Goal: Information Seeking & Learning: Learn about a topic

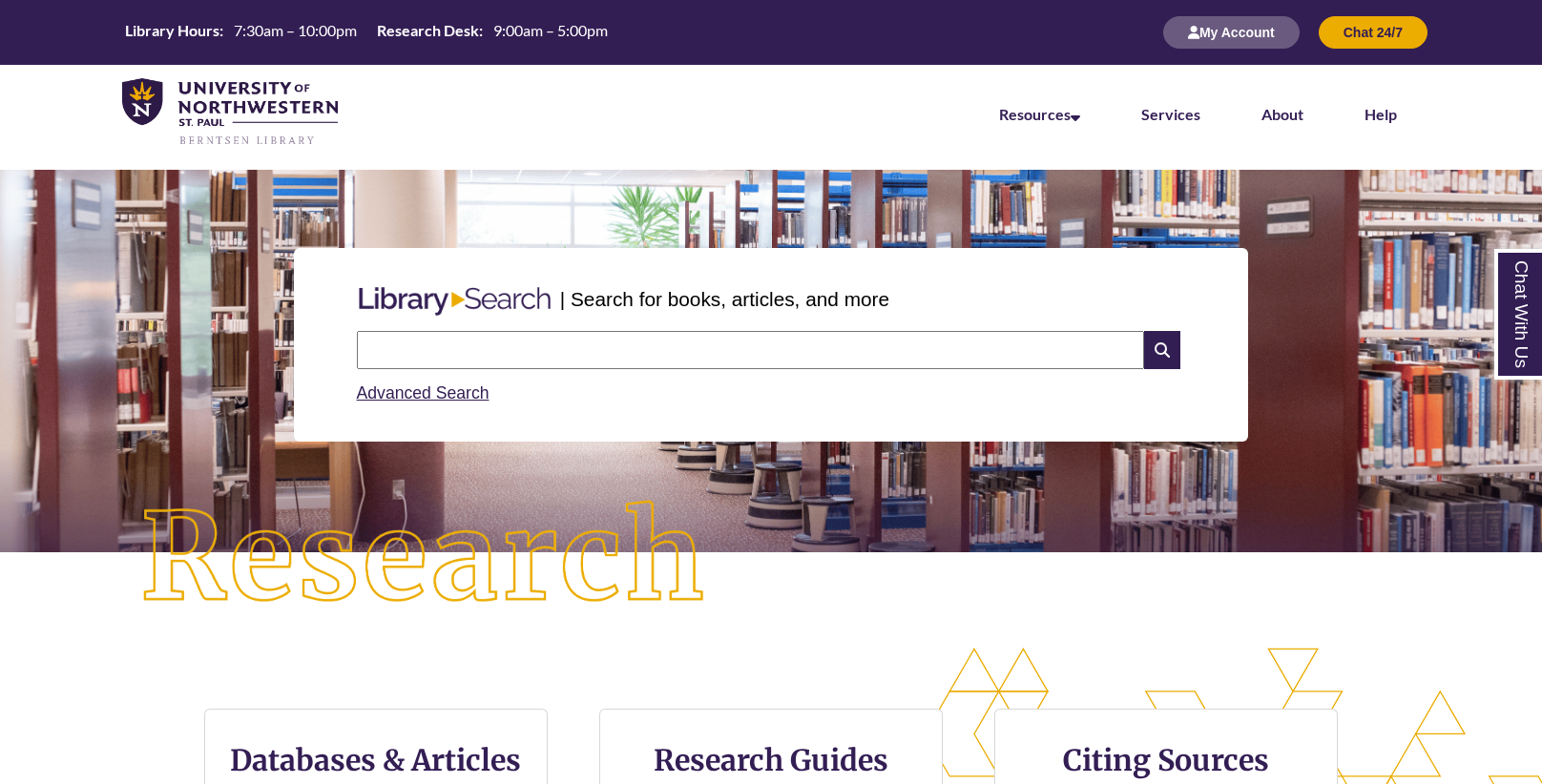
click at [438, 349] on input "text" at bounding box center [751, 350] width 787 height 38
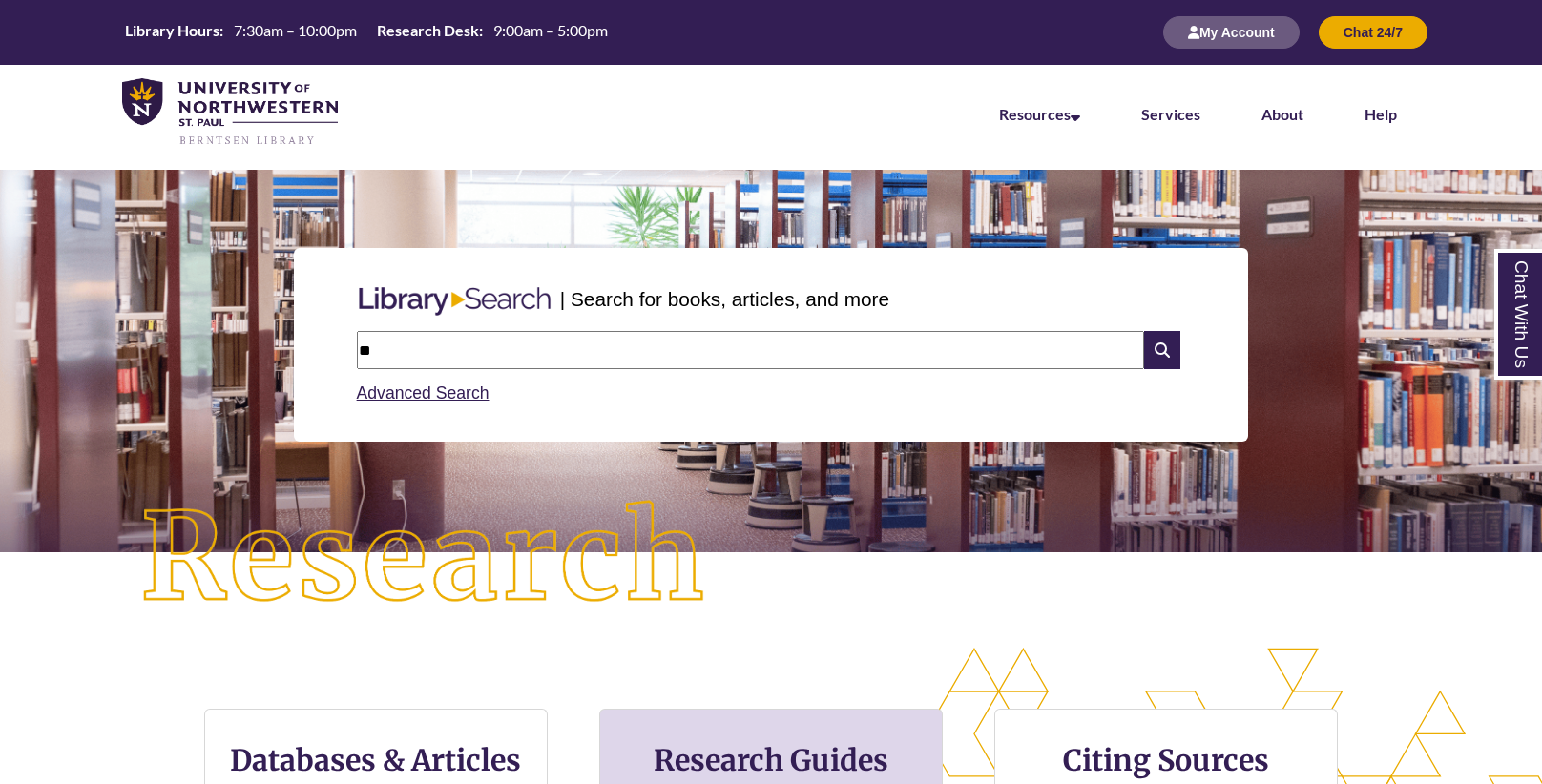
type input "*"
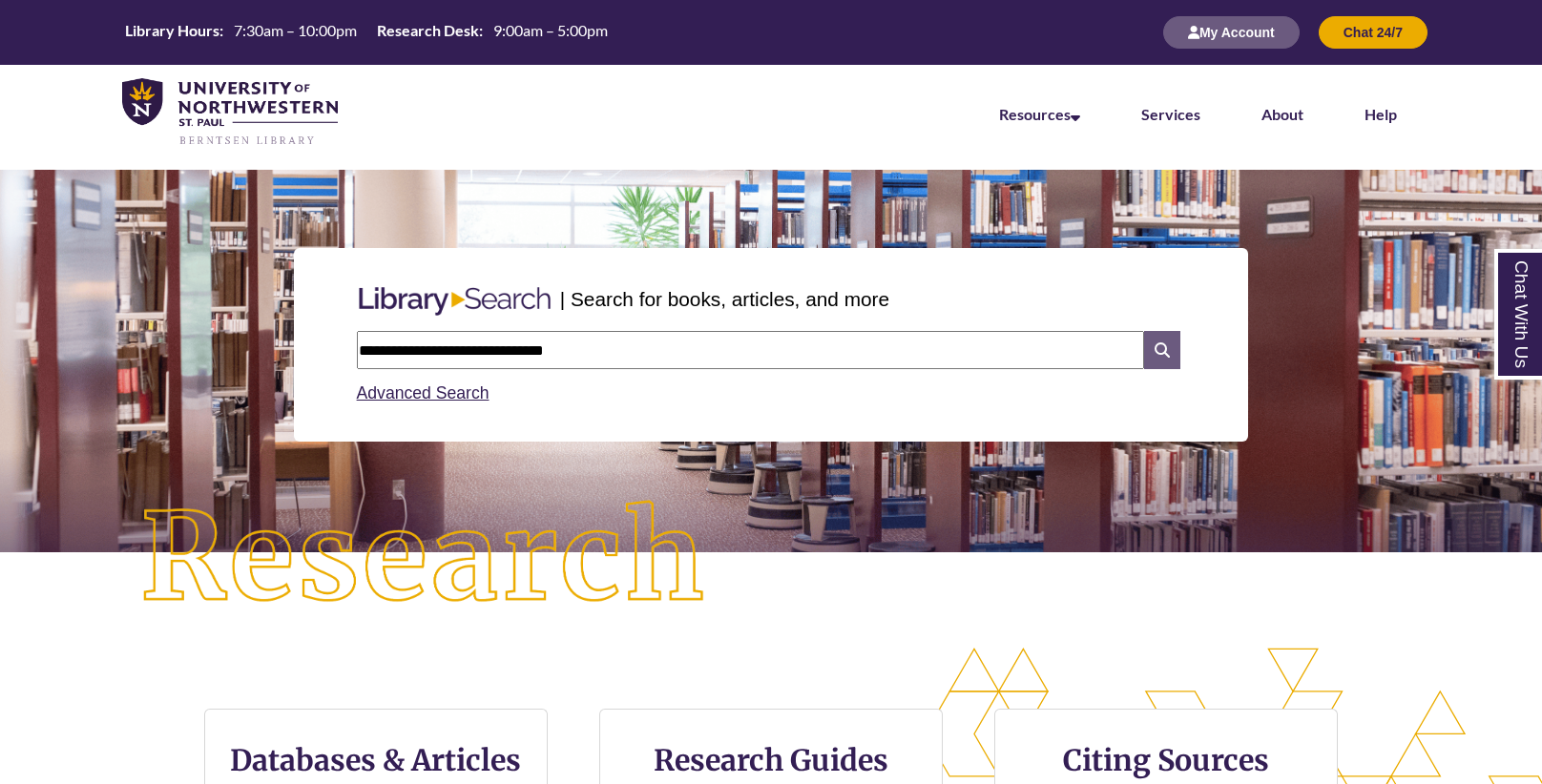
type input "**********"
click at [1165, 333] on icon at bounding box center [1161, 350] width 37 height 38
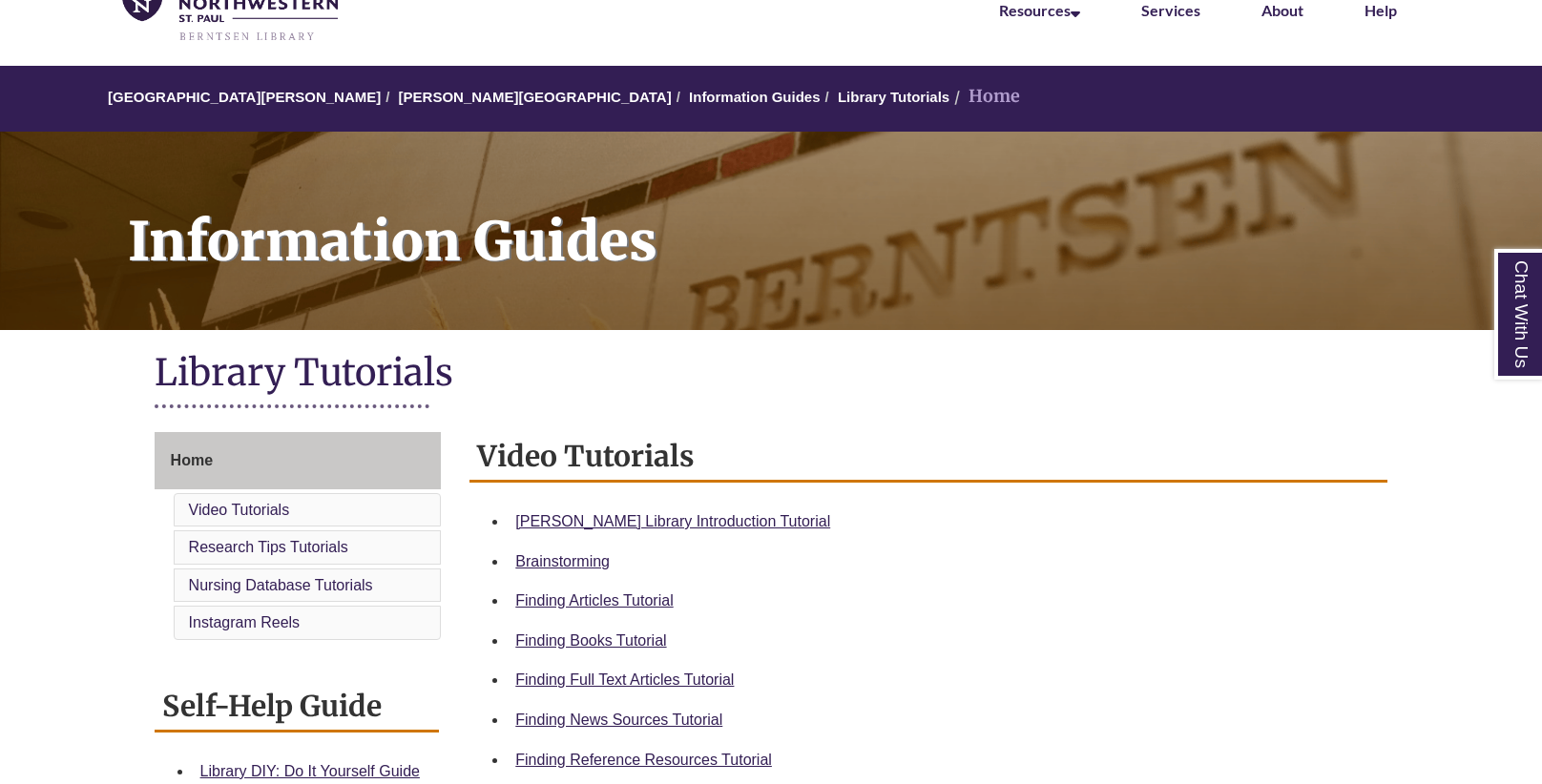
scroll to position [106, 0]
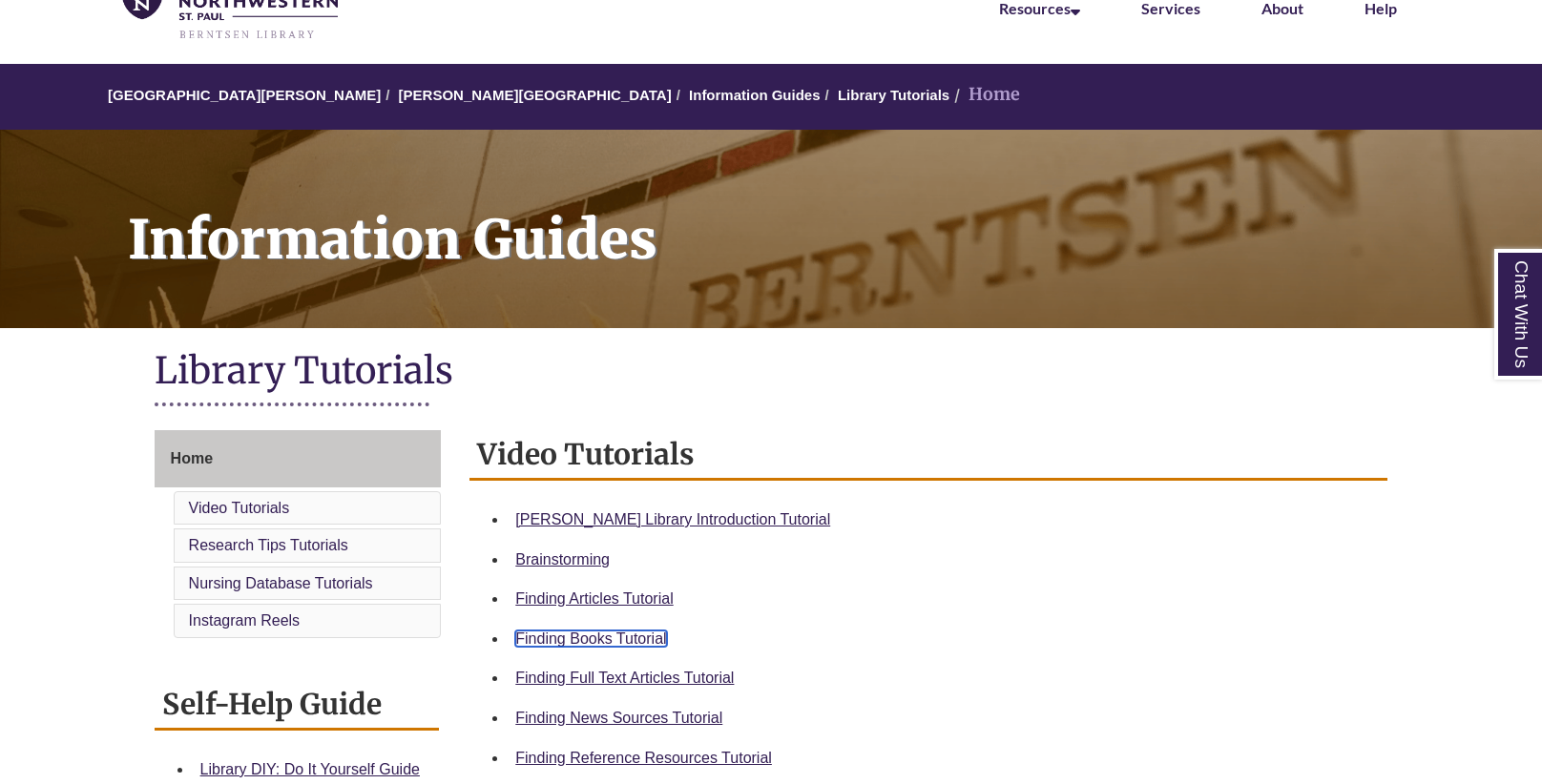
click at [573, 633] on link "Finding Books Tutorial" at bounding box center [590, 638] width 151 height 16
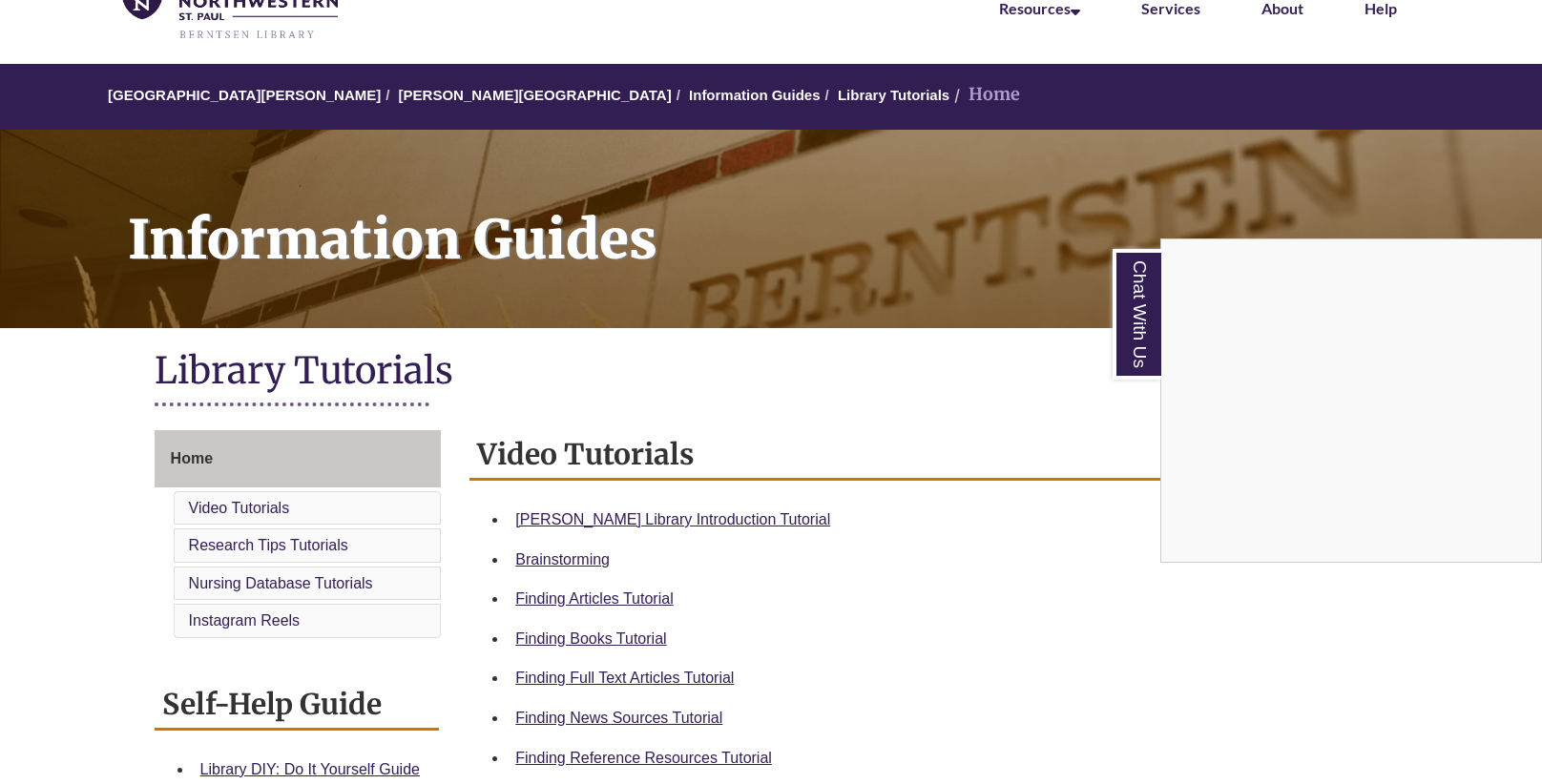
click at [788, 239] on div "Chat With Us" at bounding box center [771, 392] width 1542 height 784
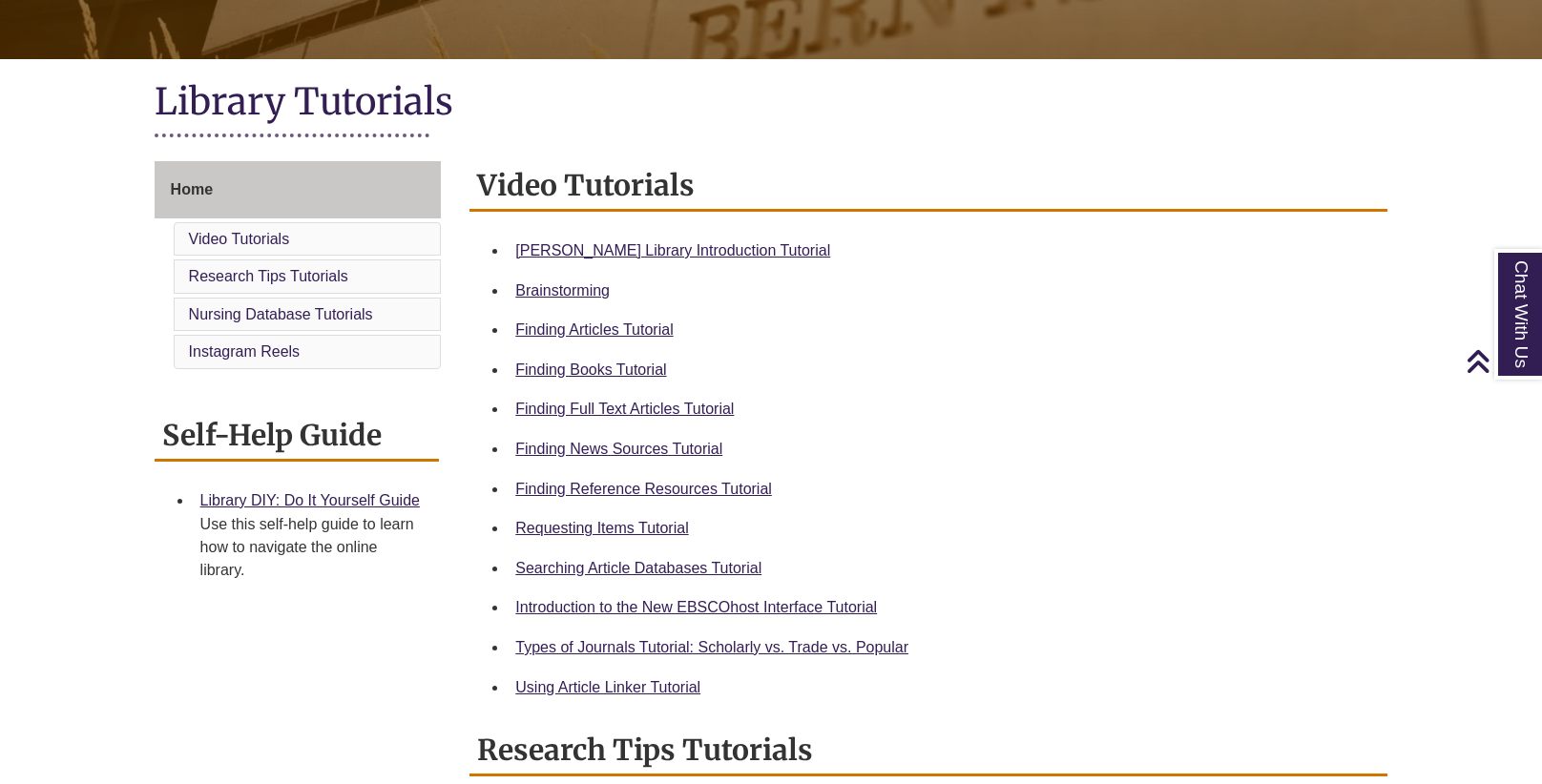
scroll to position [380, 0]
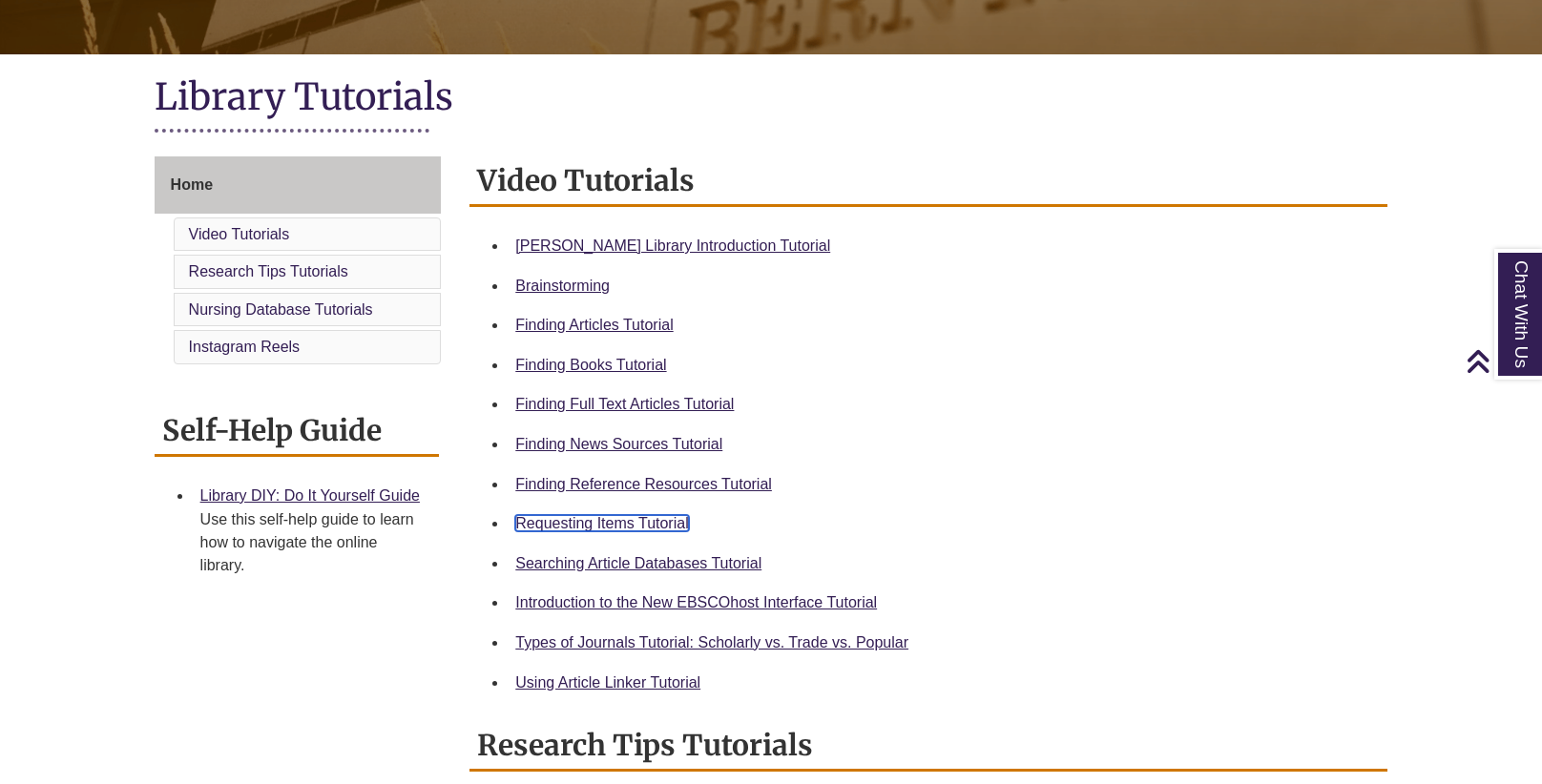
click at [612, 515] on link "Requesting Items Tutorial" at bounding box center [601, 522] width 173 height 16
click at [822, 358] on div "Finding Books Tutorial" at bounding box center [943, 365] width 857 height 25
click at [723, 641] on link "Types of Journals Tutorial: Scholarly vs. Trade vs. Popular" at bounding box center [711, 642] width 393 height 16
click at [589, 316] on link "Finding Articles Tutorial" at bounding box center [593, 324] width 158 height 16
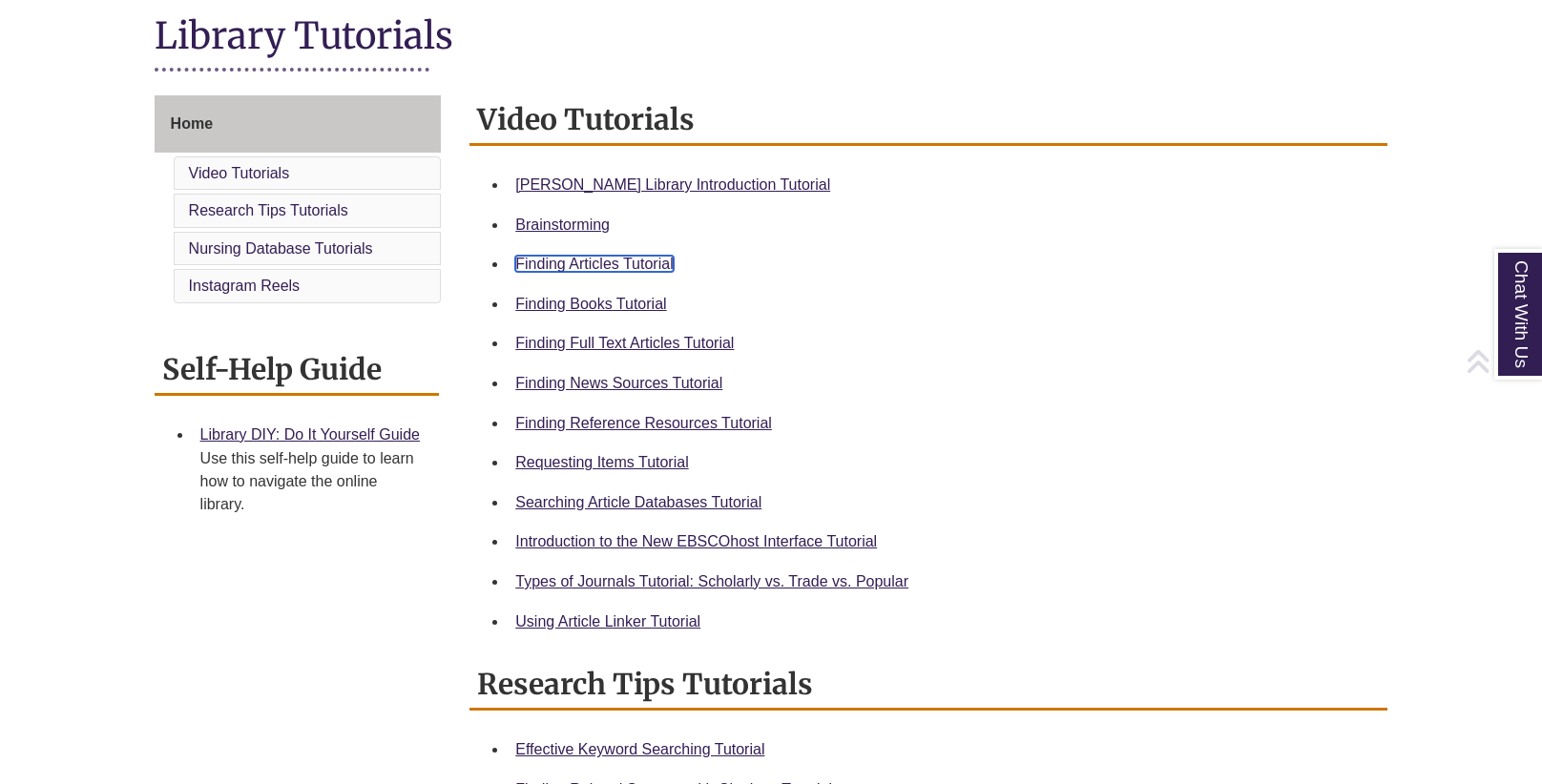
scroll to position [444, 0]
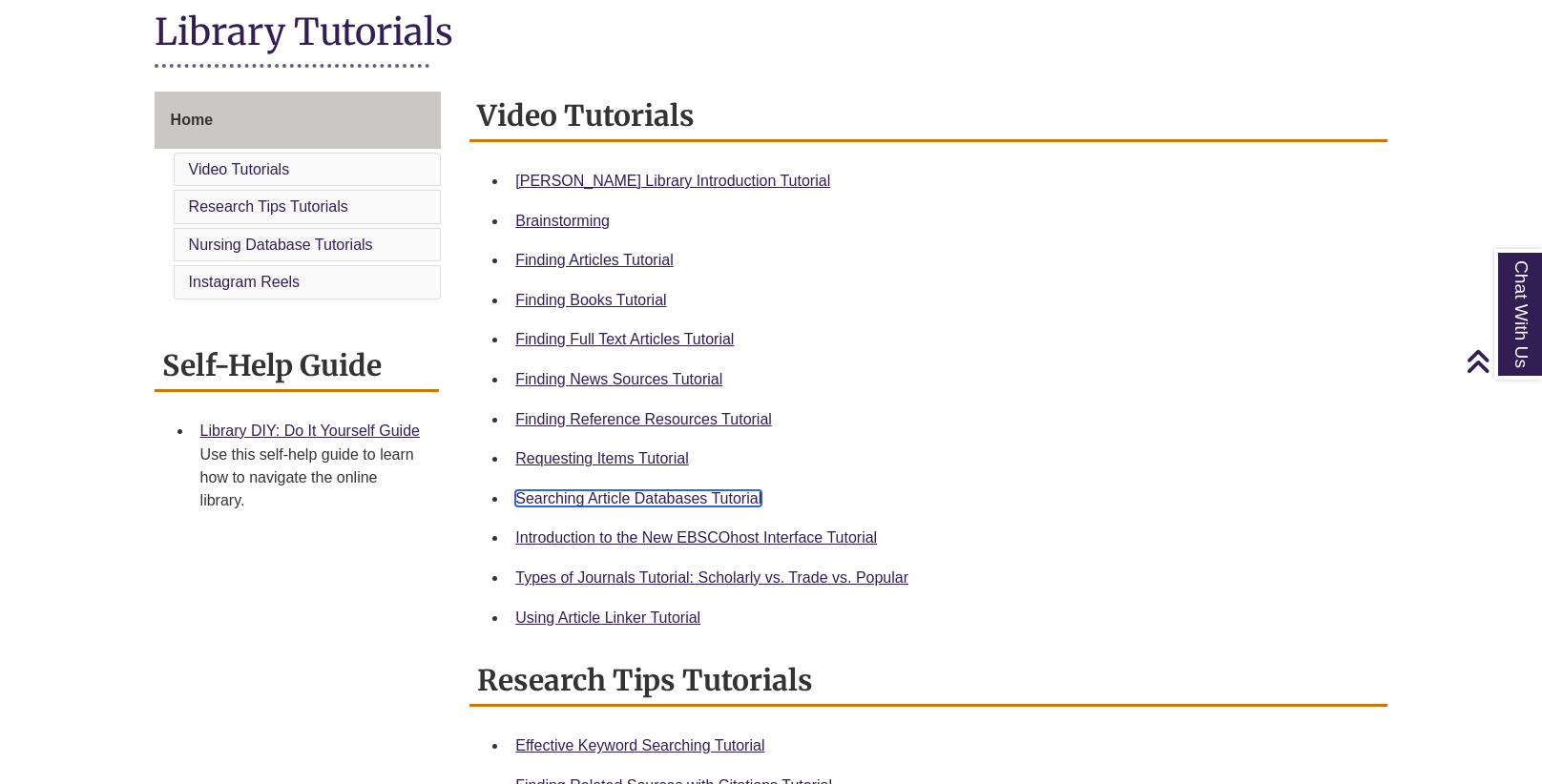
click at [680, 495] on link "Searching Article Databases Tutorial" at bounding box center [638, 498] width 246 height 16
click at [592, 339] on link "Finding Full Text Articles Tutorial" at bounding box center [624, 339] width 218 height 16
click at [659, 613] on link "Using Article Linker Tutorial" at bounding box center [607, 617] width 185 height 16
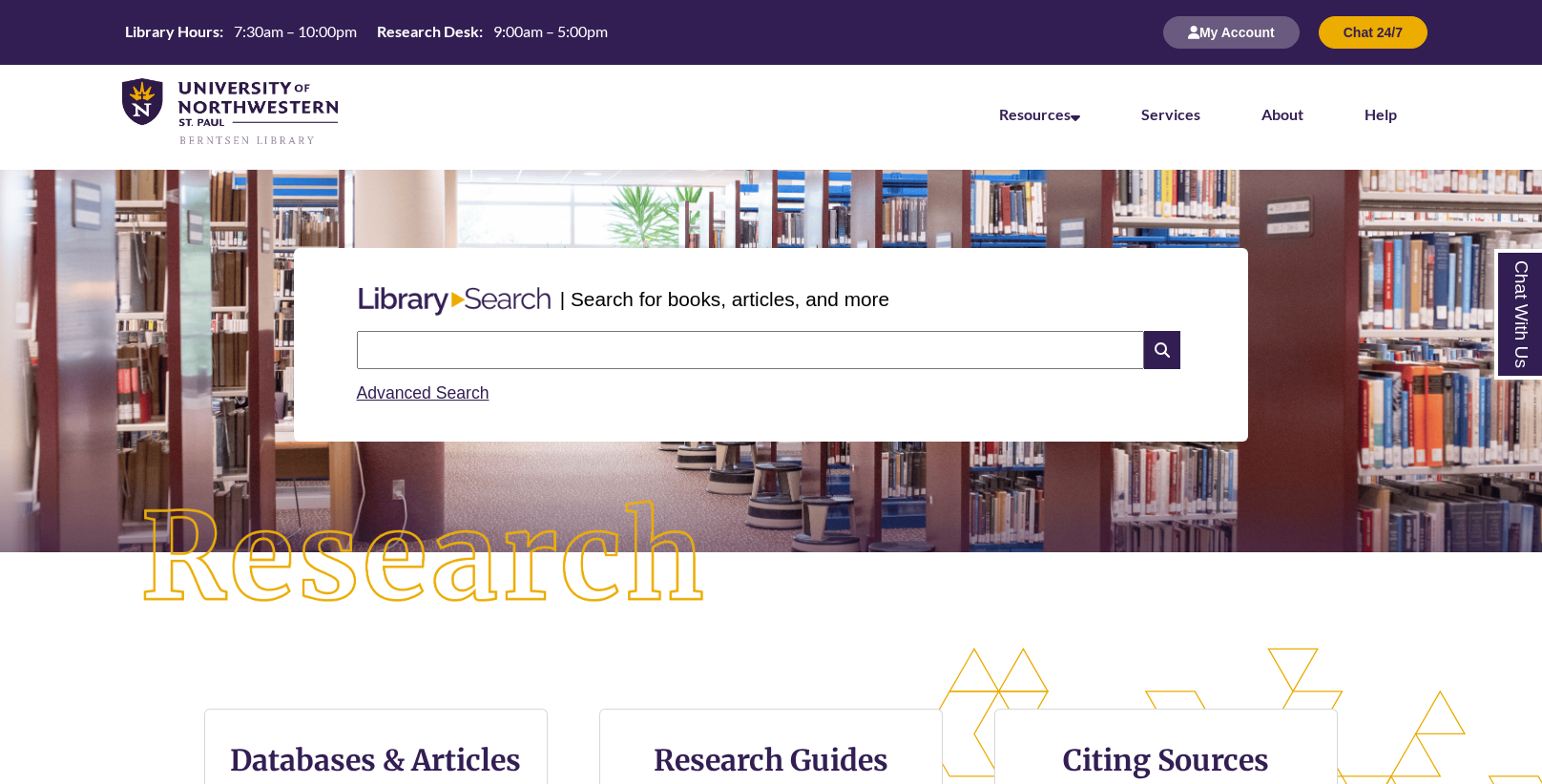
click at [534, 334] on input "text" at bounding box center [751, 350] width 787 height 38
paste input "**********"
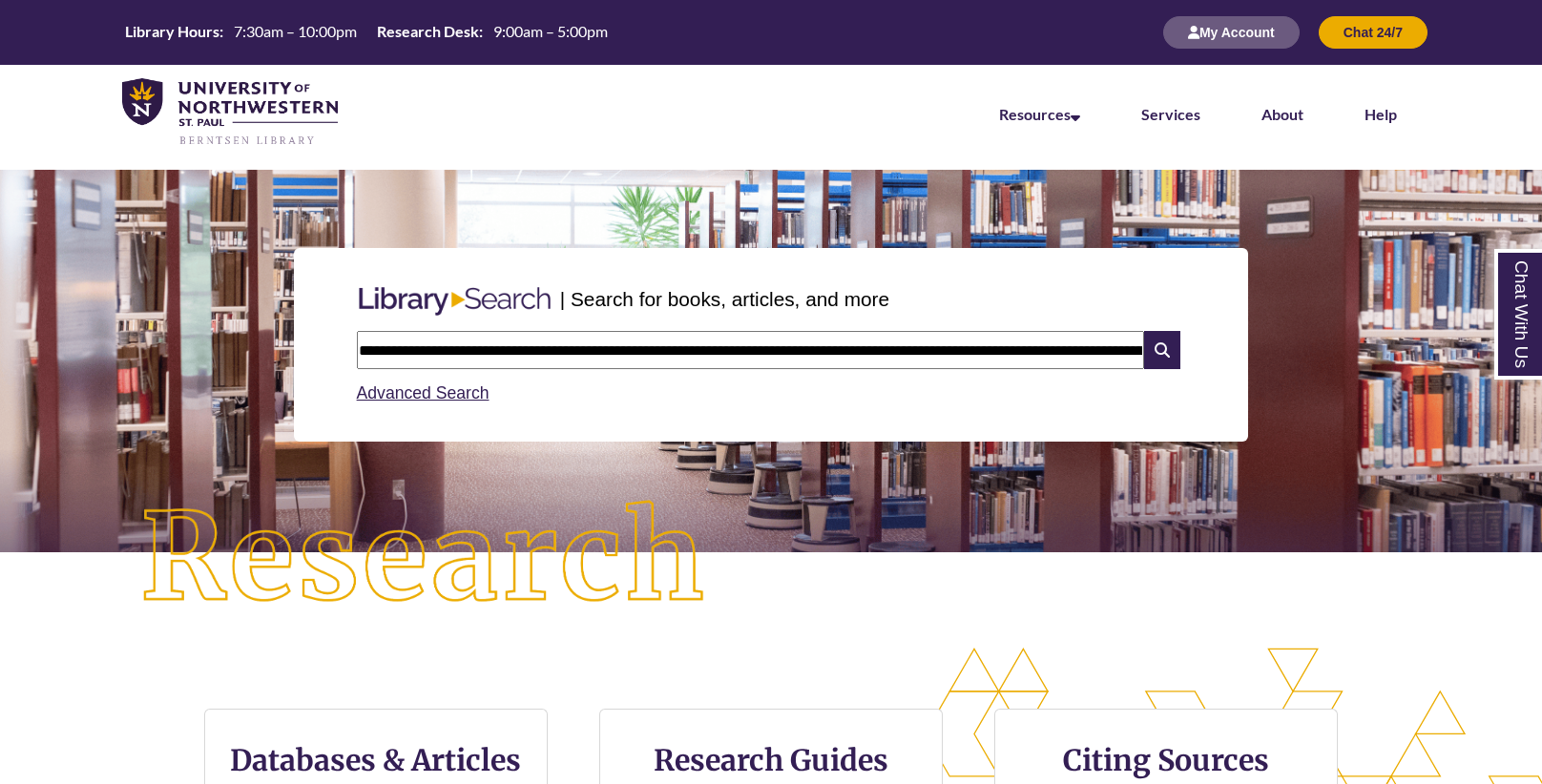
scroll to position [0, 995]
type input "**********"
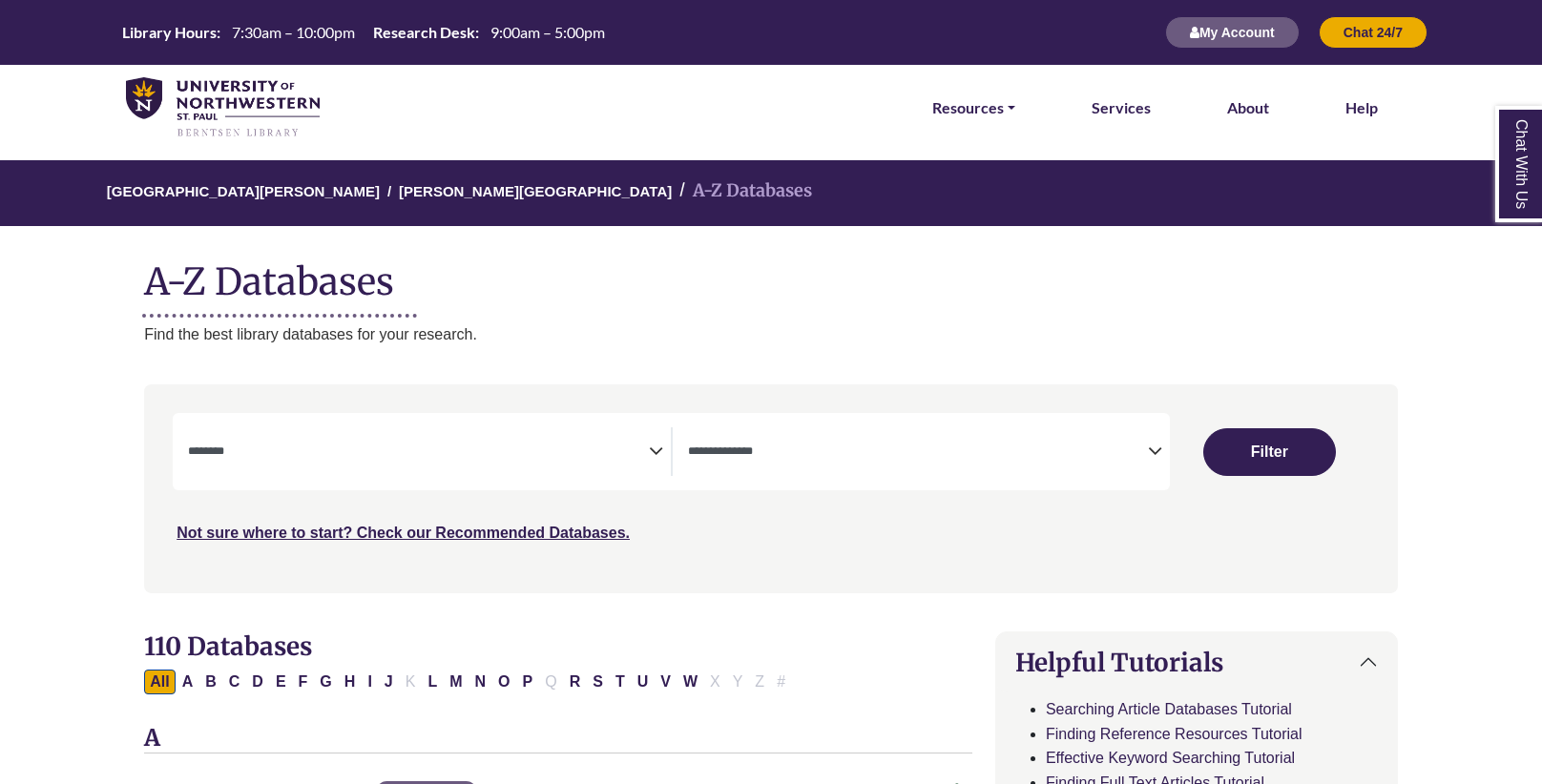
select select "Database Subject Filter"
select select "Database Types Filter"
click at [645, 447] on textarea "Search" at bounding box center [418, 452] width 460 height 15
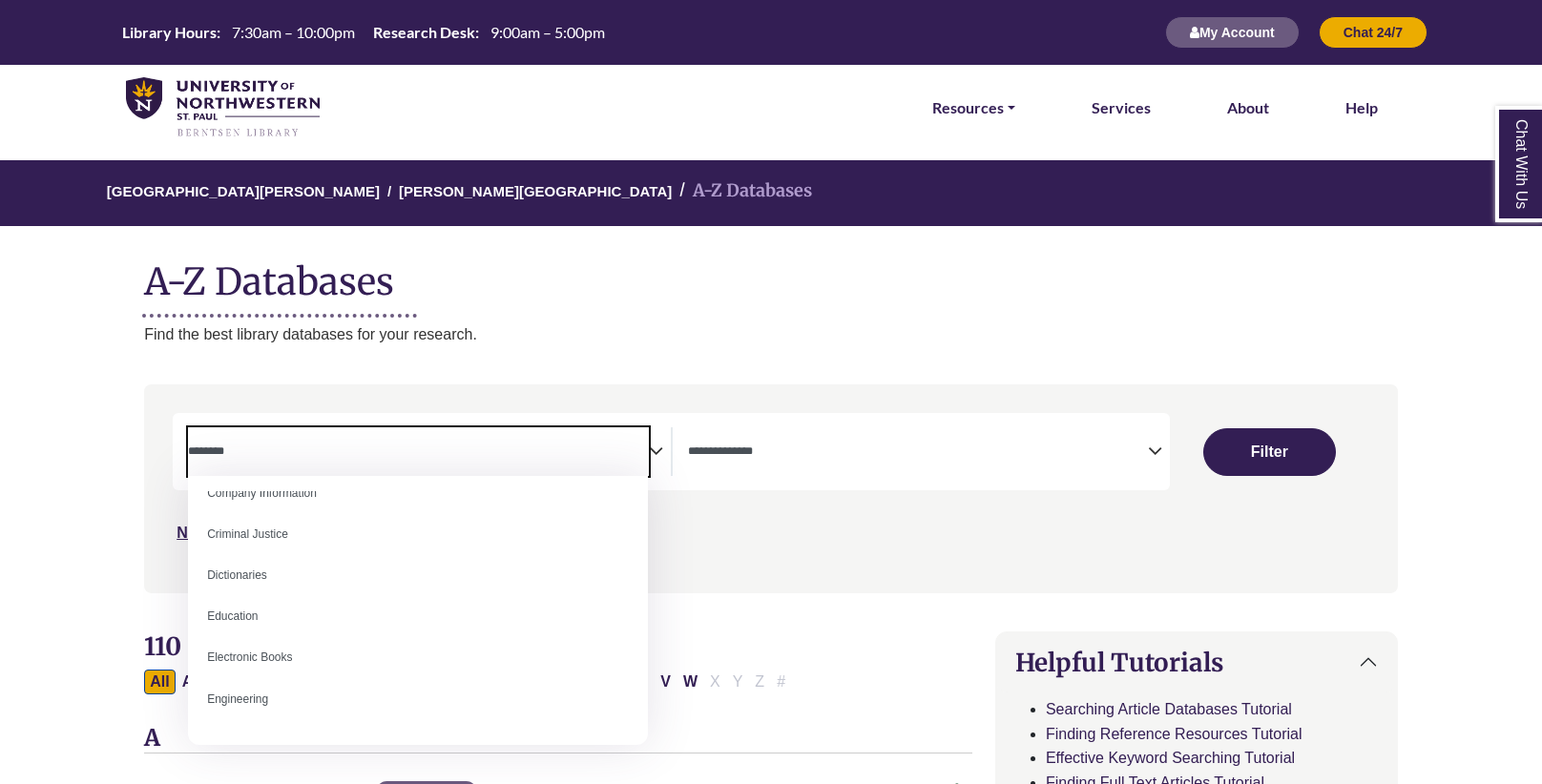
scroll to position [436, 0]
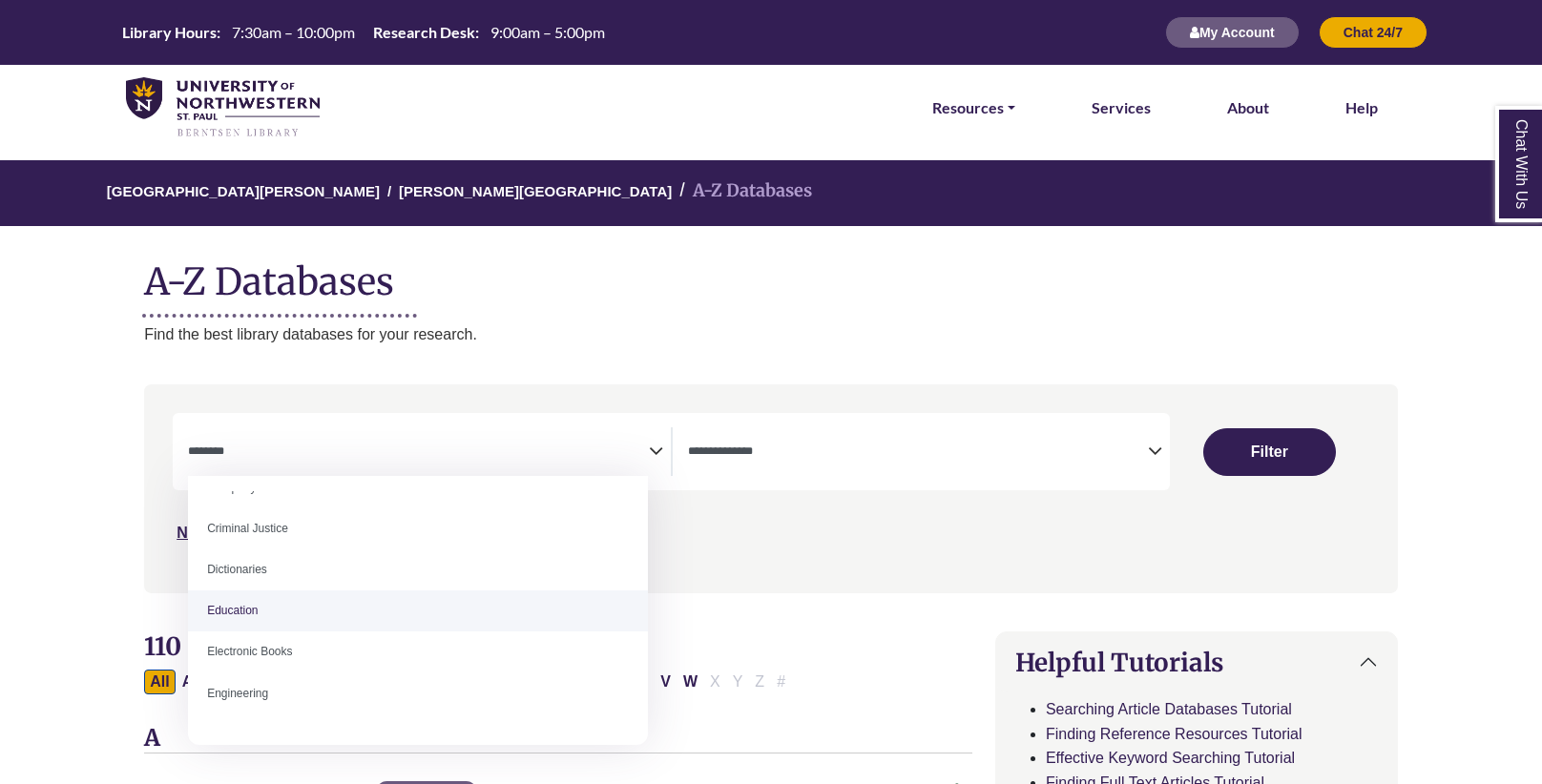
select select "*****"
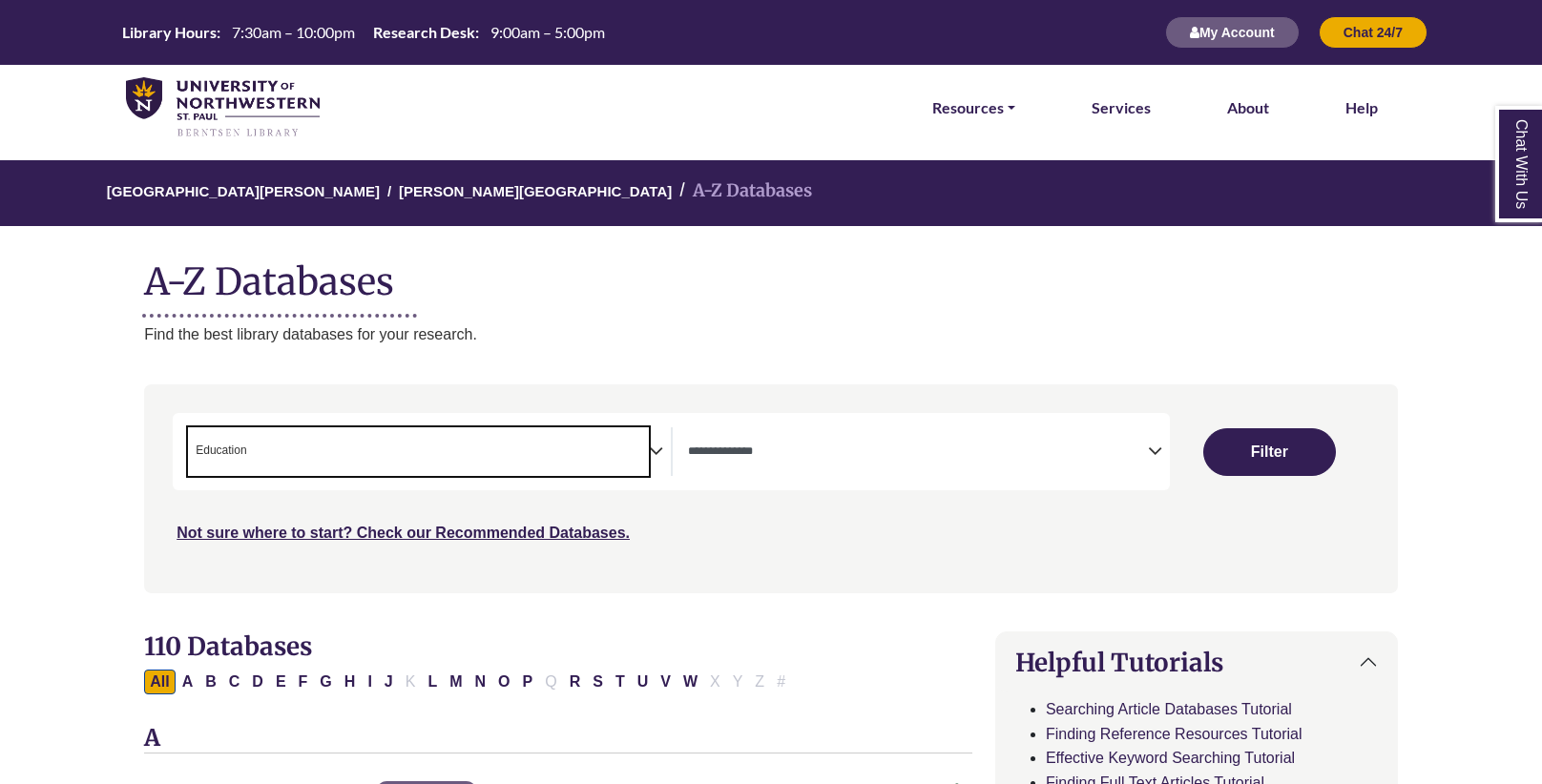
click at [652, 447] on icon "Search filters" at bounding box center [655, 448] width 14 height 29
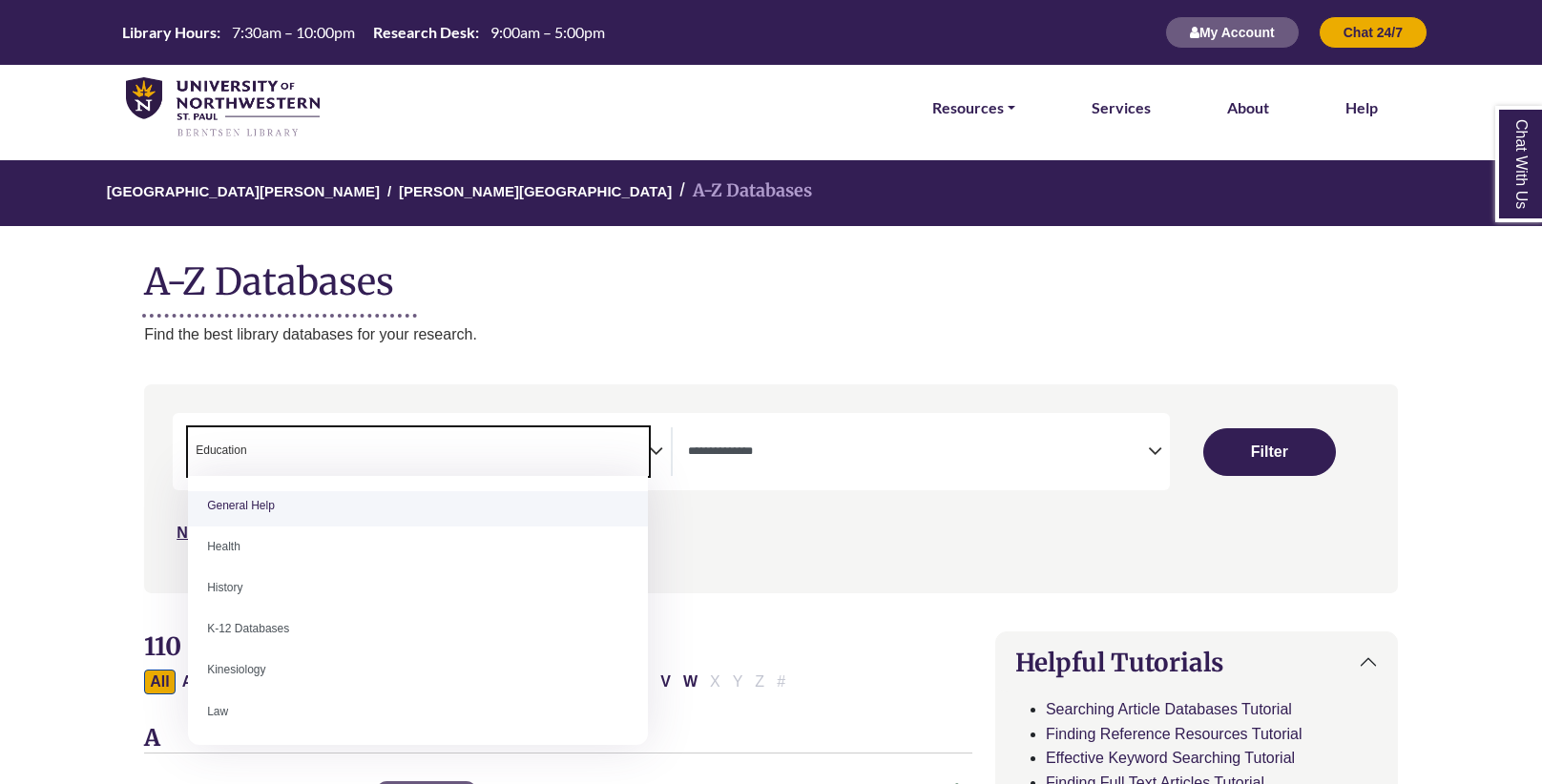
scroll to position [834, 0]
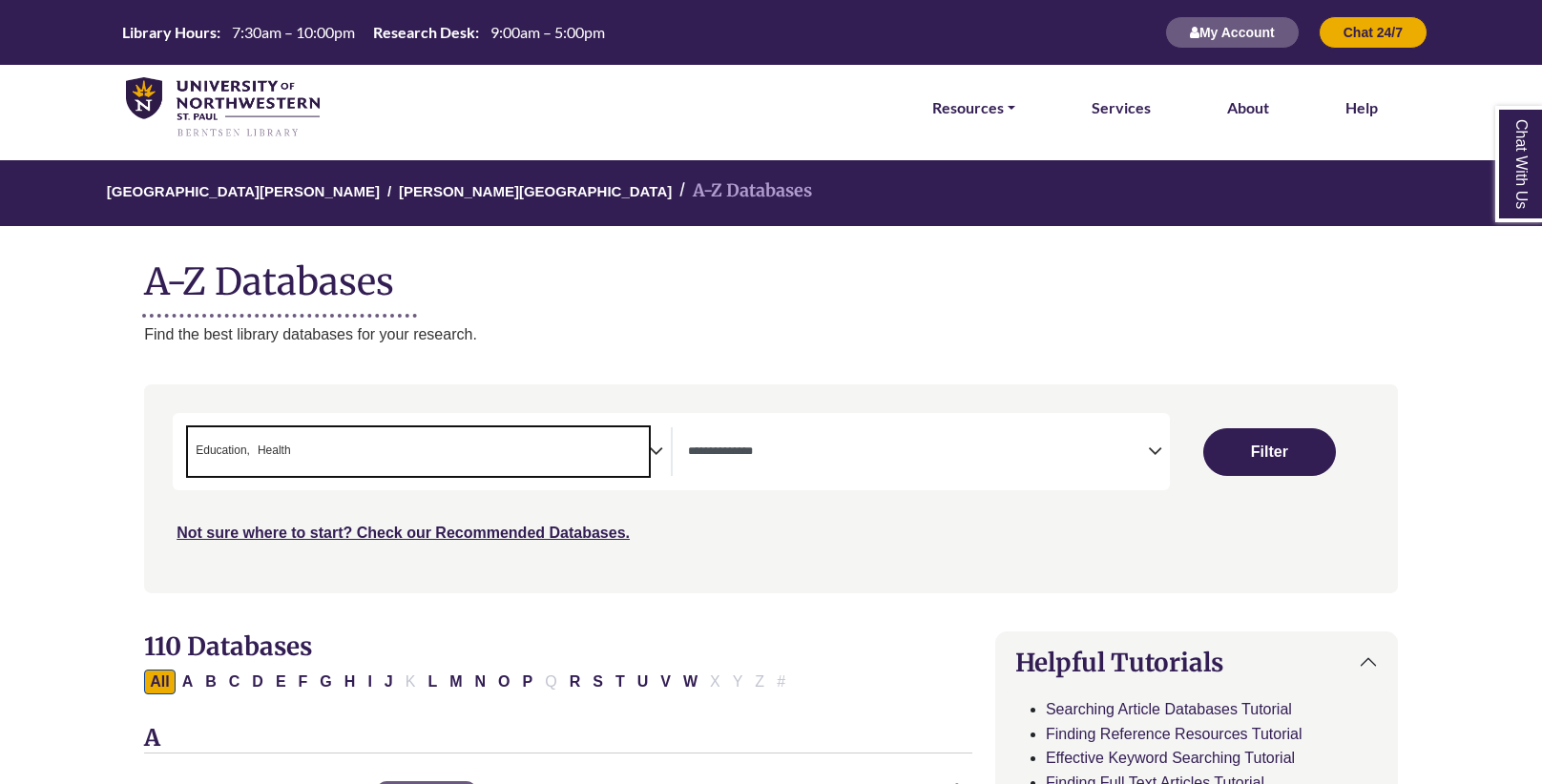
click at [659, 445] on icon "Search filters" at bounding box center [655, 448] width 14 height 29
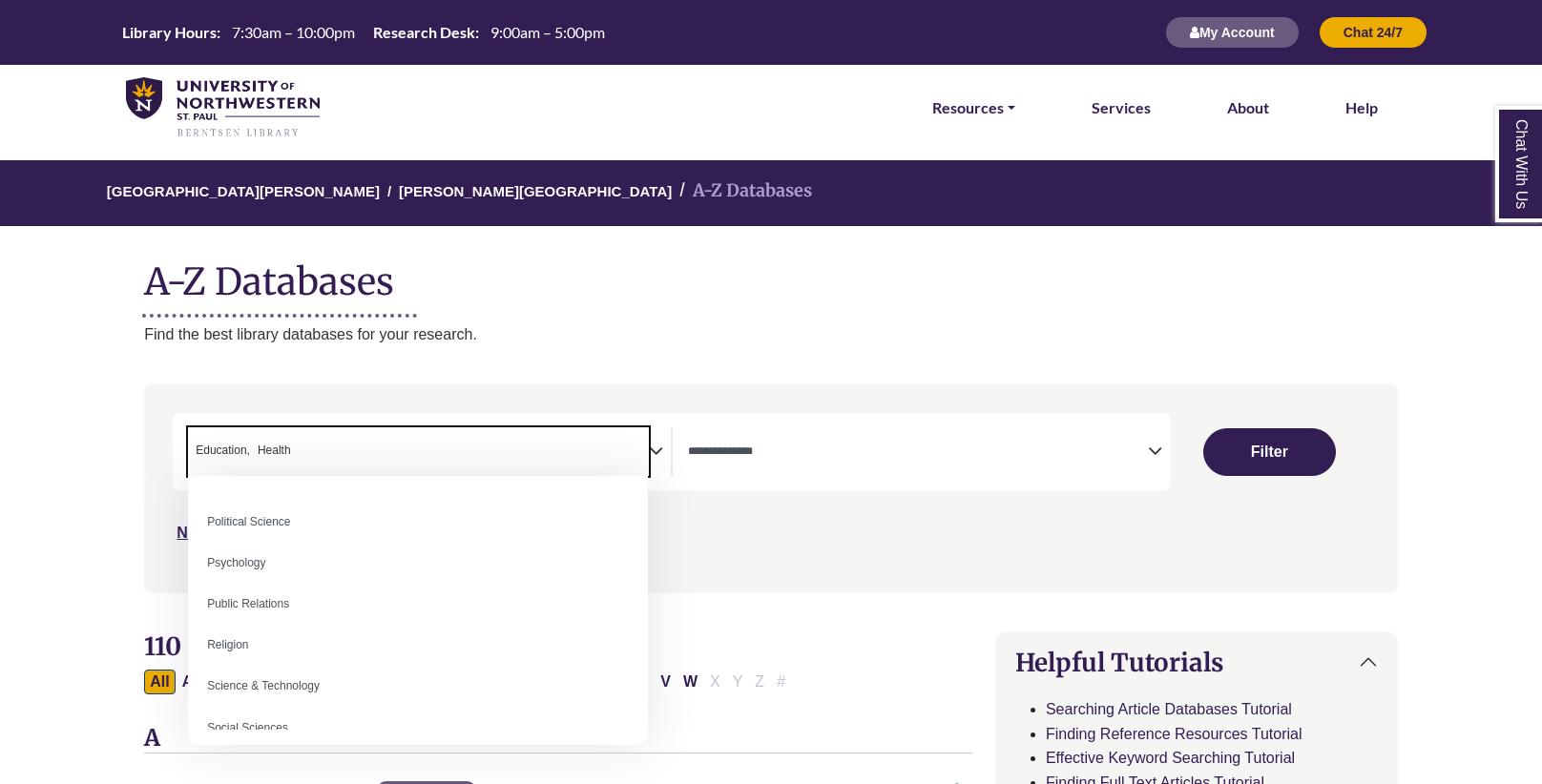
scroll to position [1474, 0]
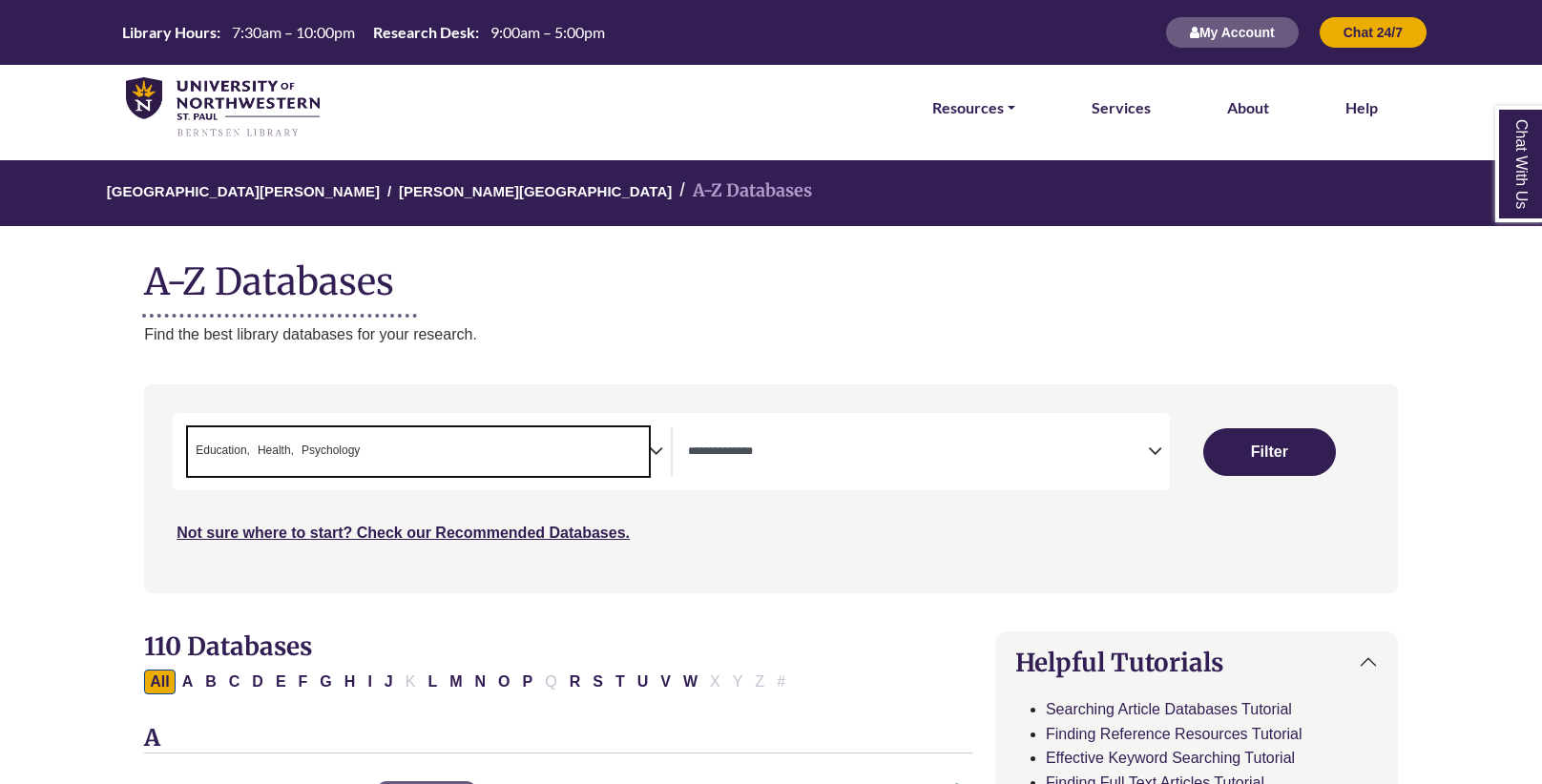
click at [649, 442] on icon "Search filters" at bounding box center [655, 448] width 14 height 29
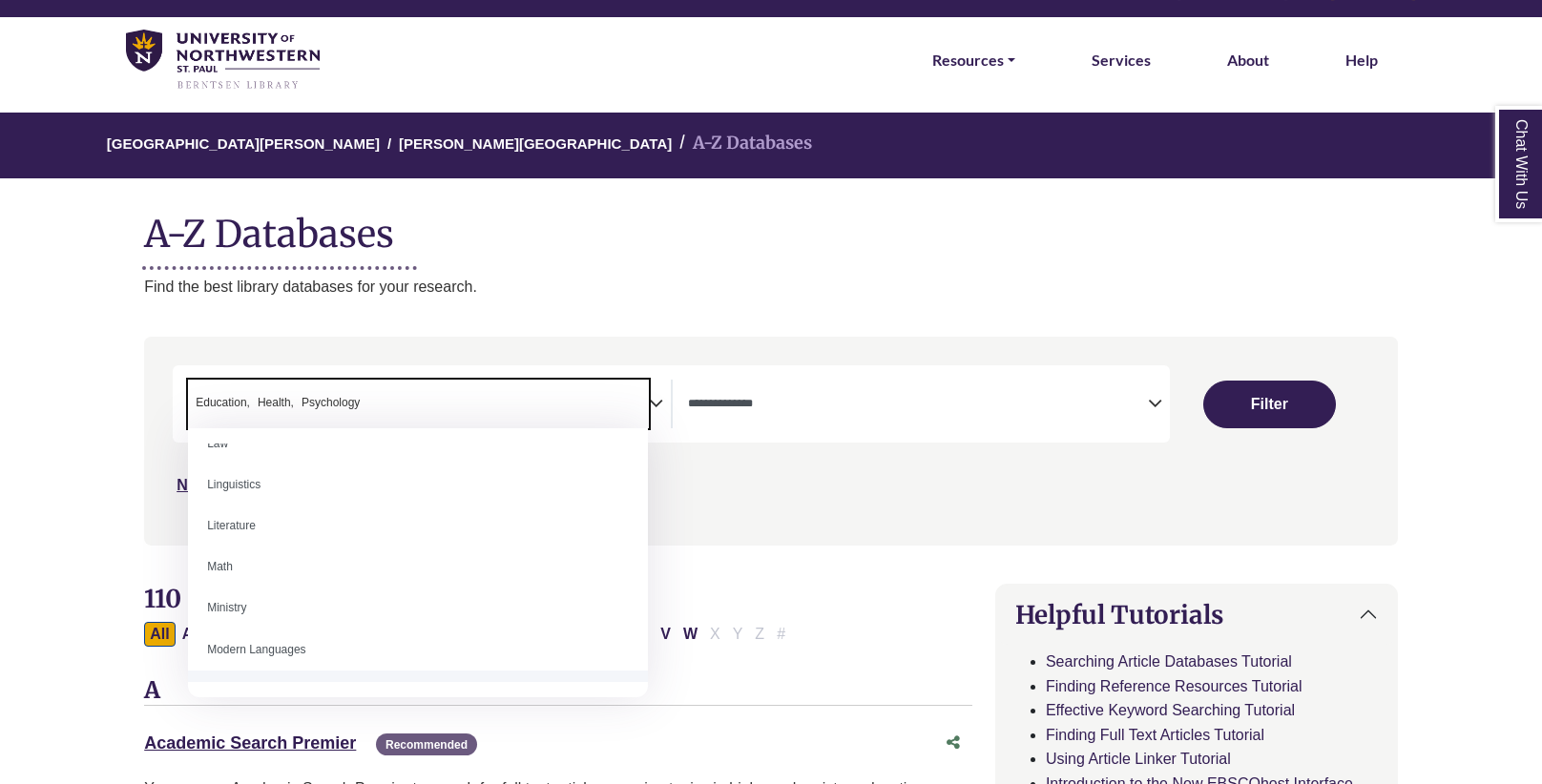
scroll to position [1068, 0]
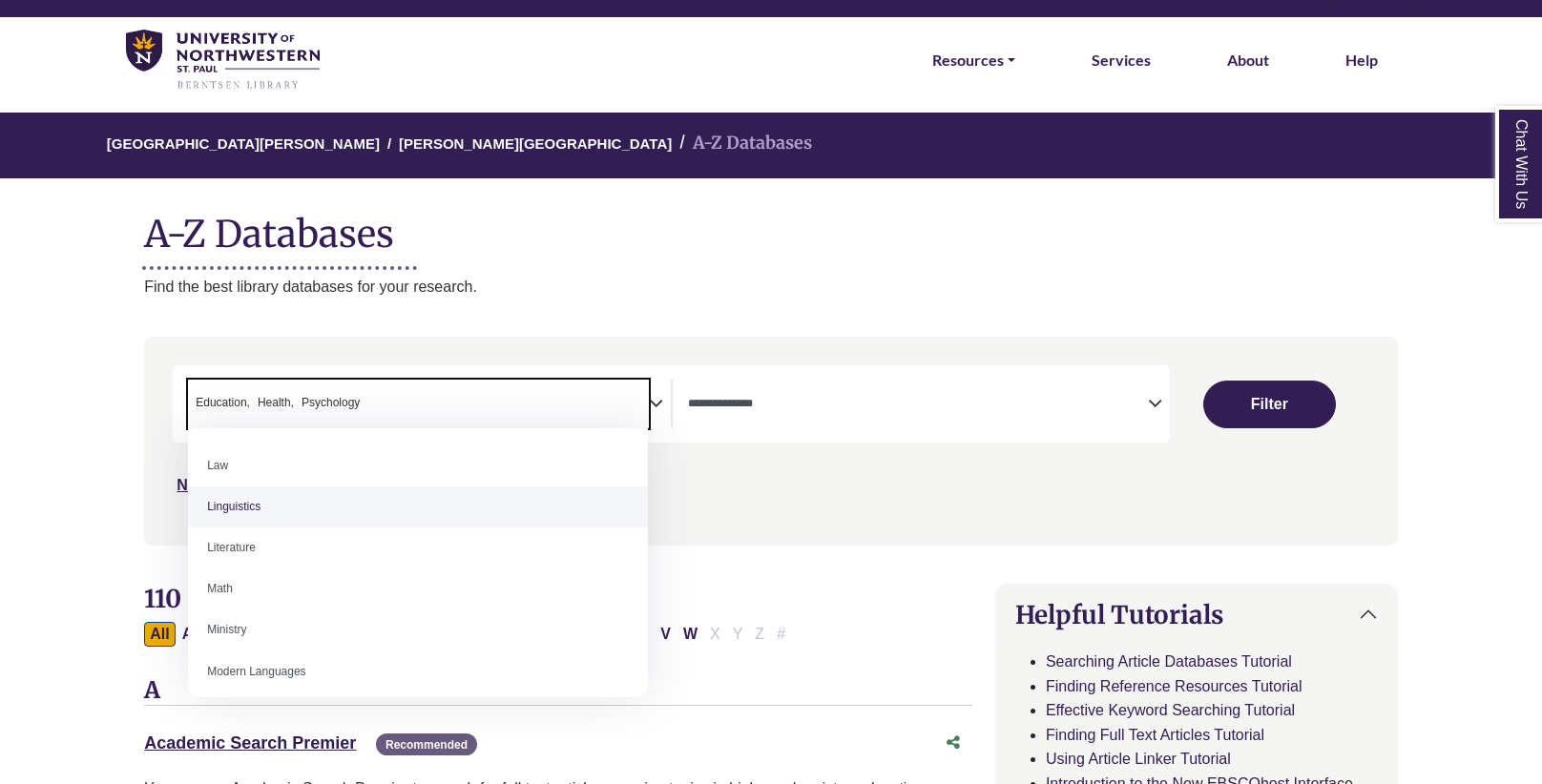
click at [848, 444] on div "***" at bounding box center [771, 430] width 1196 height 132
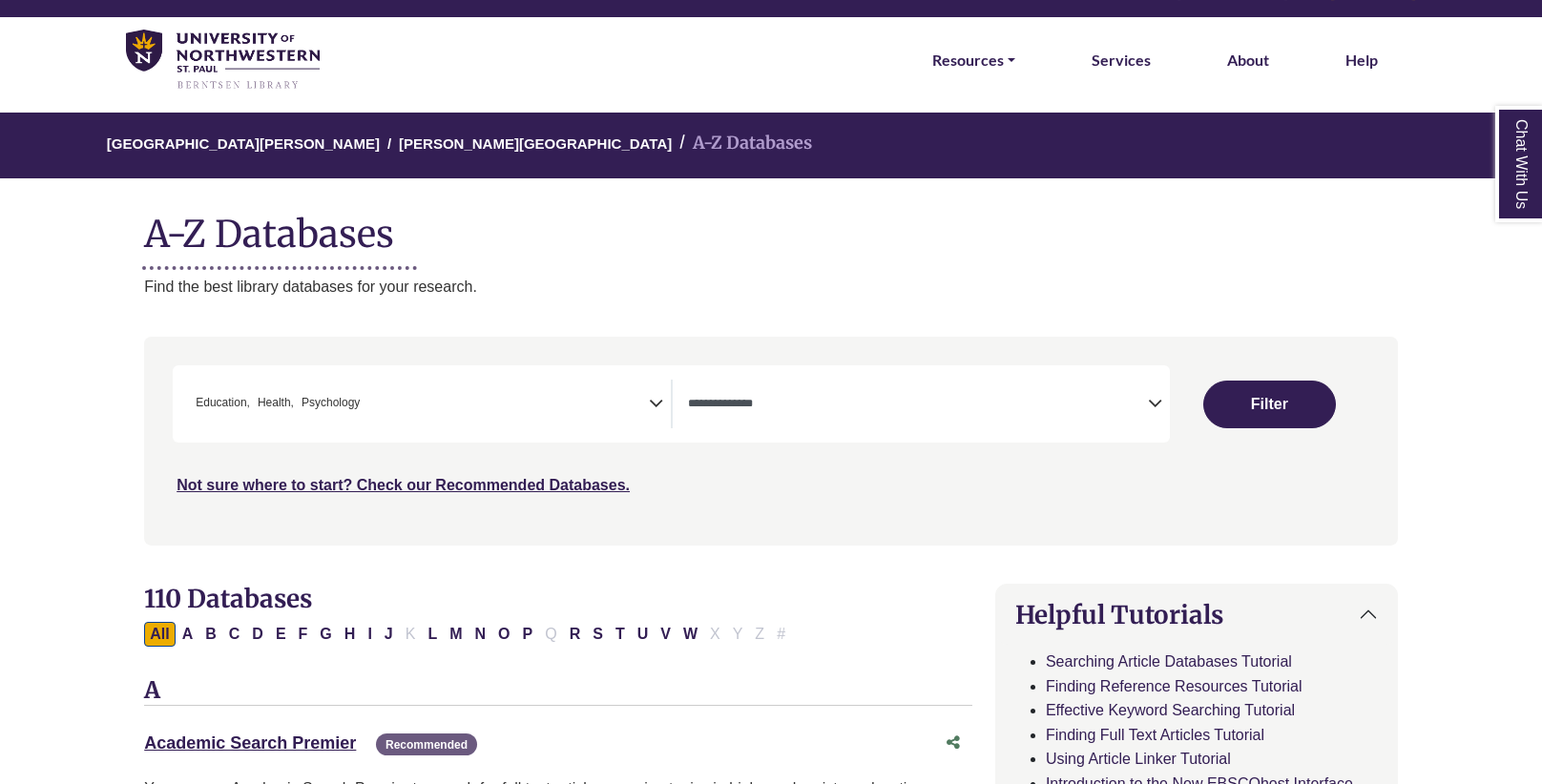
click at [900, 378] on div "**********" at bounding box center [670, 403] width 997 height 77
click at [1160, 409] on icon "Search filters" at bounding box center [1154, 400] width 14 height 29
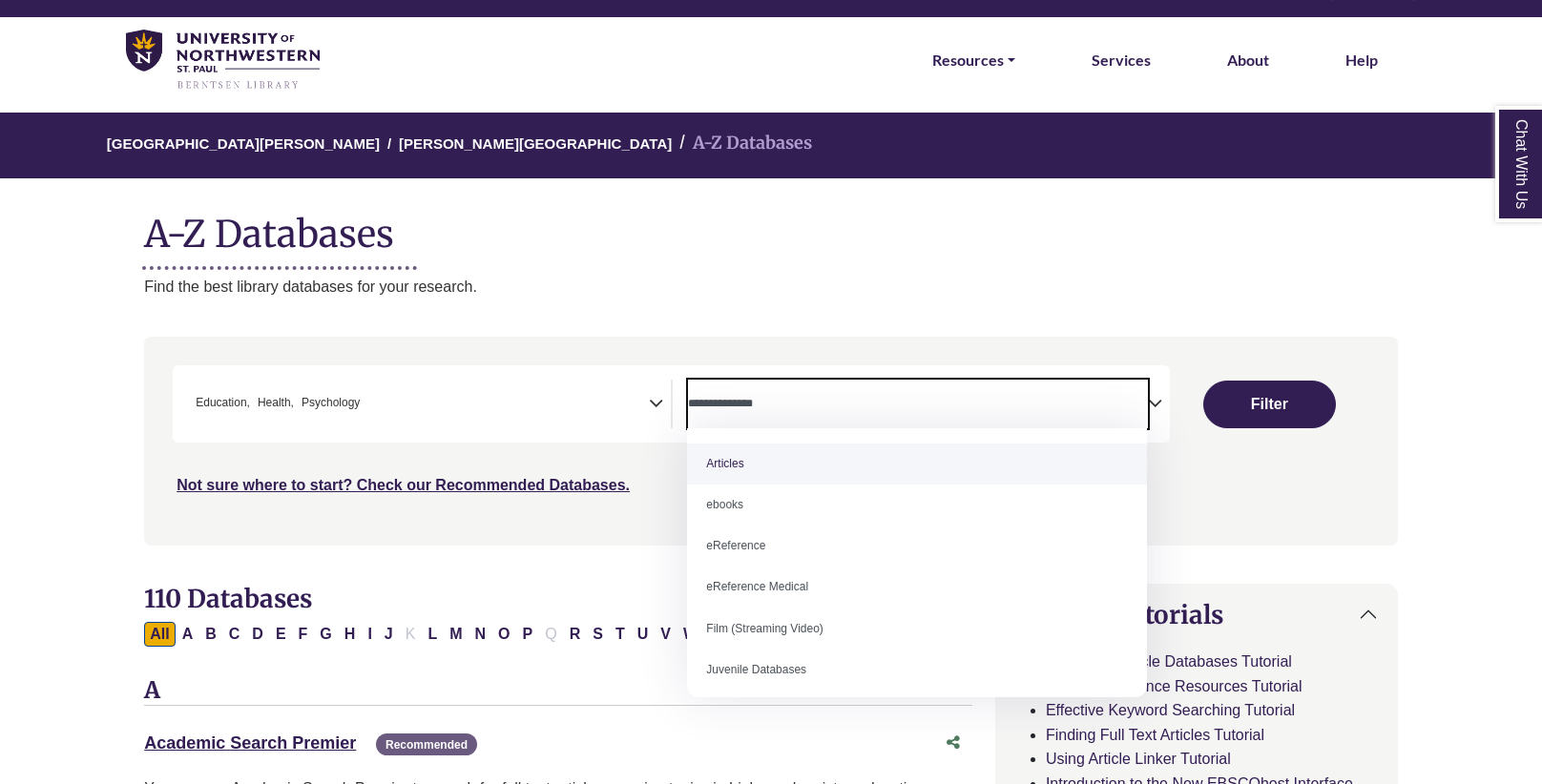
click at [1160, 409] on icon "Search filters" at bounding box center [1154, 400] width 14 height 29
click at [1271, 395] on button "Filter" at bounding box center [1269, 404] width 133 height 48
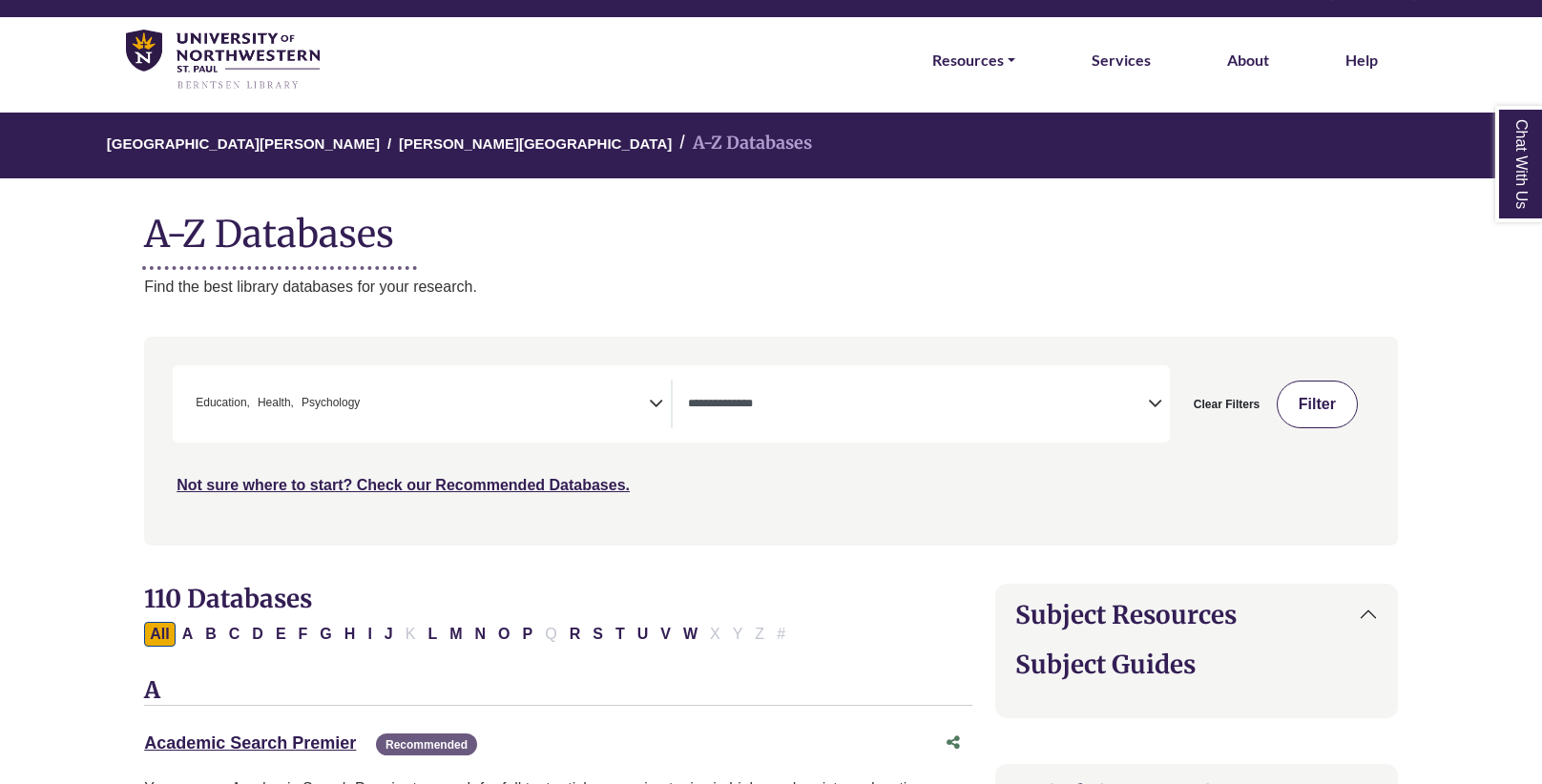
select select "Database Types Filter"
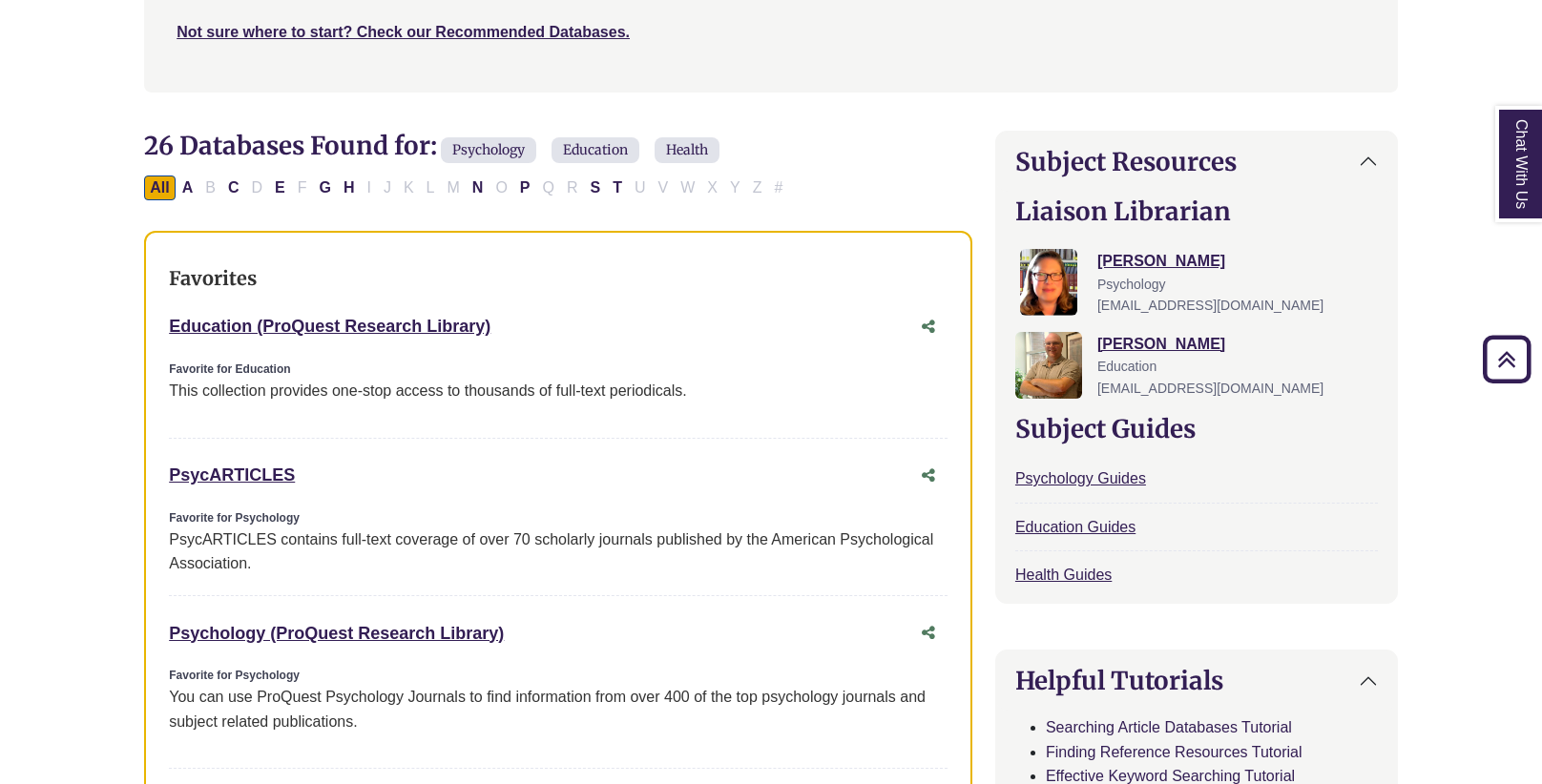
scroll to position [502, 0]
drag, startPoint x: 255, startPoint y: 559, endPoint x: 172, endPoint y: 469, distance: 122.4
click at [172, 469] on div "PsycARTICLES This link opens in a new window Favorite for Psychology PsycARTICL…" at bounding box center [557, 525] width 778 height 138
copy div "PsycARTICLES This link opens in a new window Favorite for Psychology PsycARTICL…"
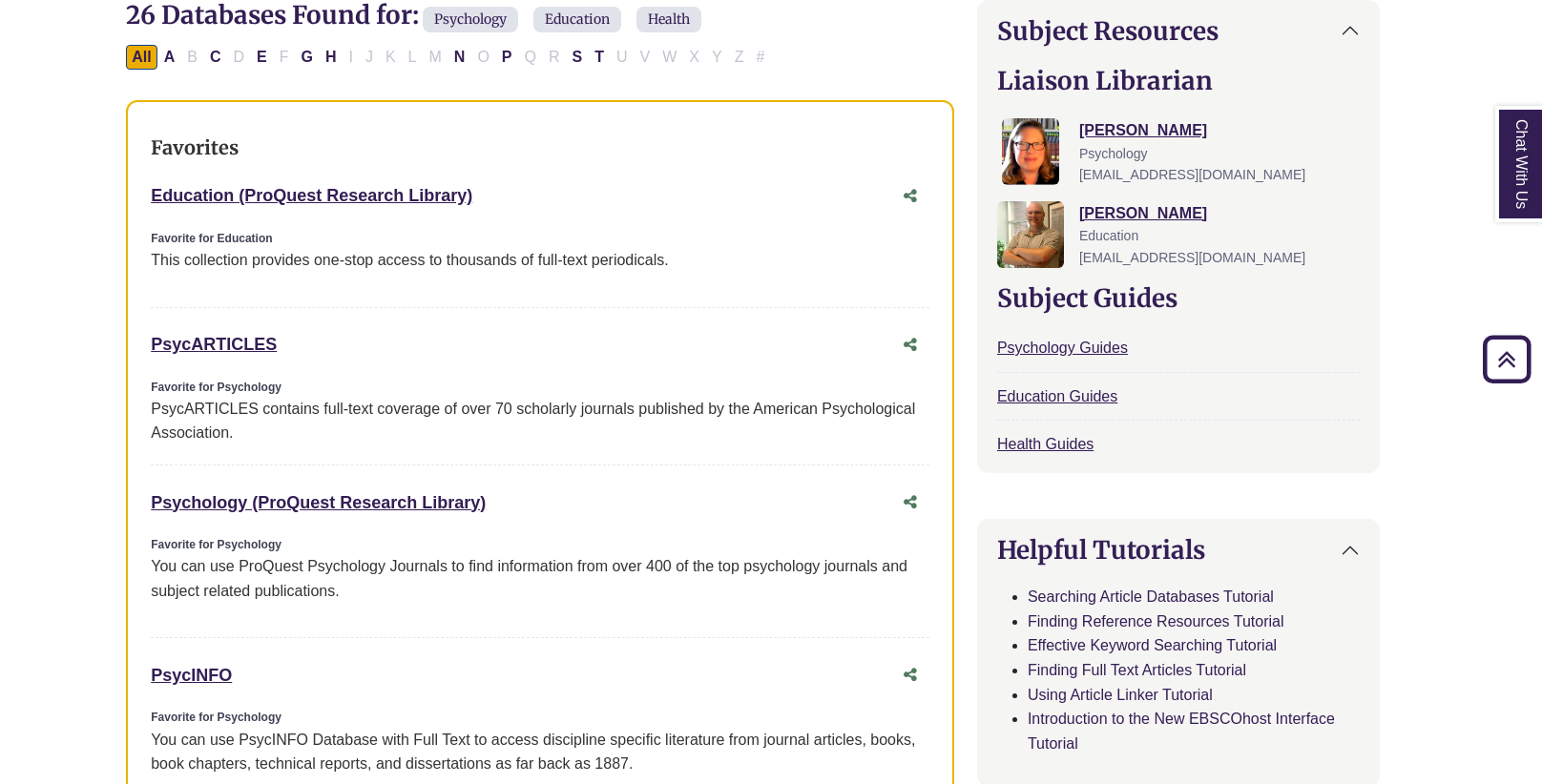
scroll to position [631, 0]
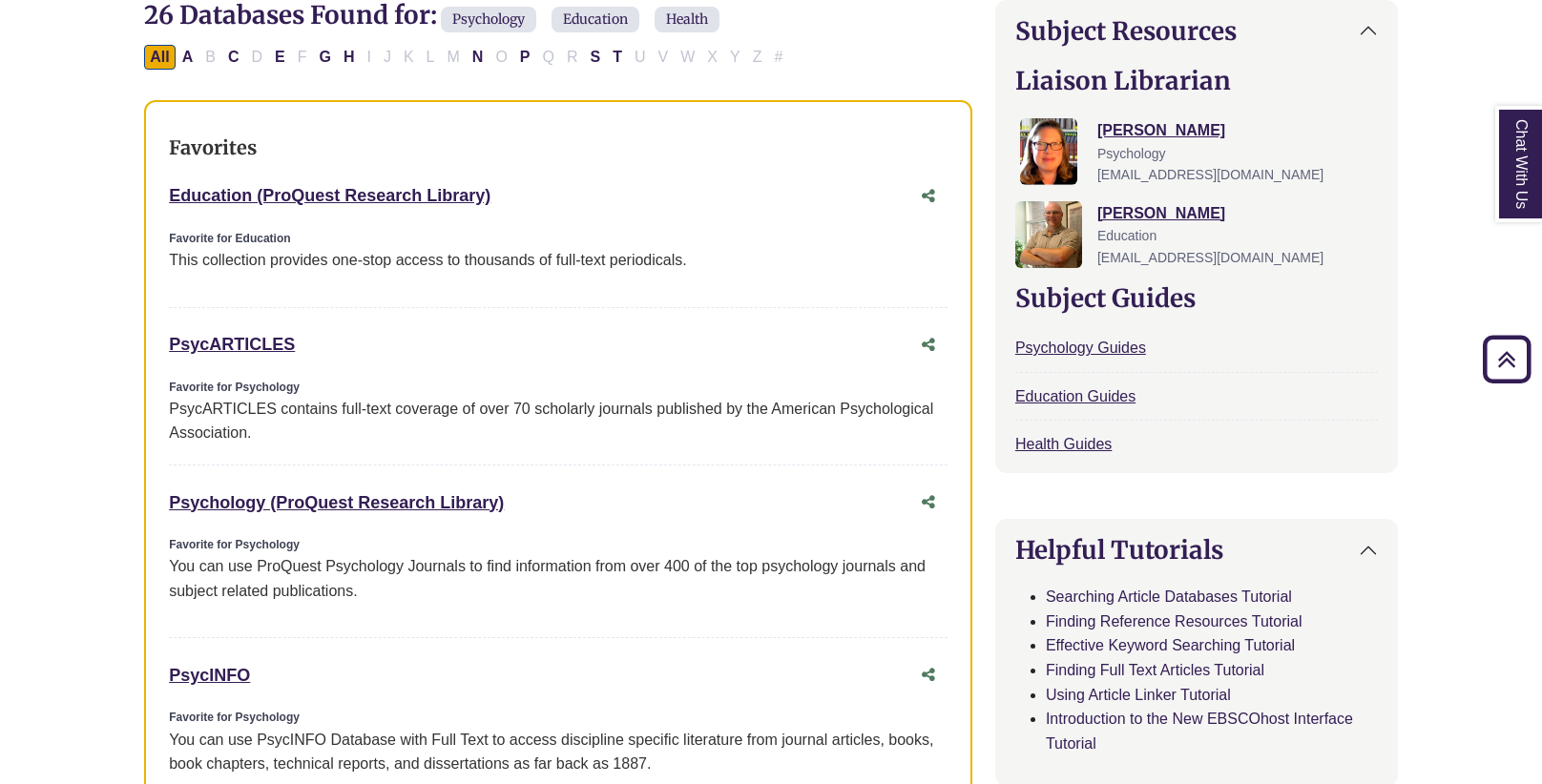
drag, startPoint x: 503, startPoint y: 192, endPoint x: 169, endPoint y: 202, distance: 334.1
click at [169, 202] on div "Education (ProQuest Research Library) This link opens in a new window" at bounding box center [538, 196] width 741 height 28
copy link "Education (ProQuest Research Library)"
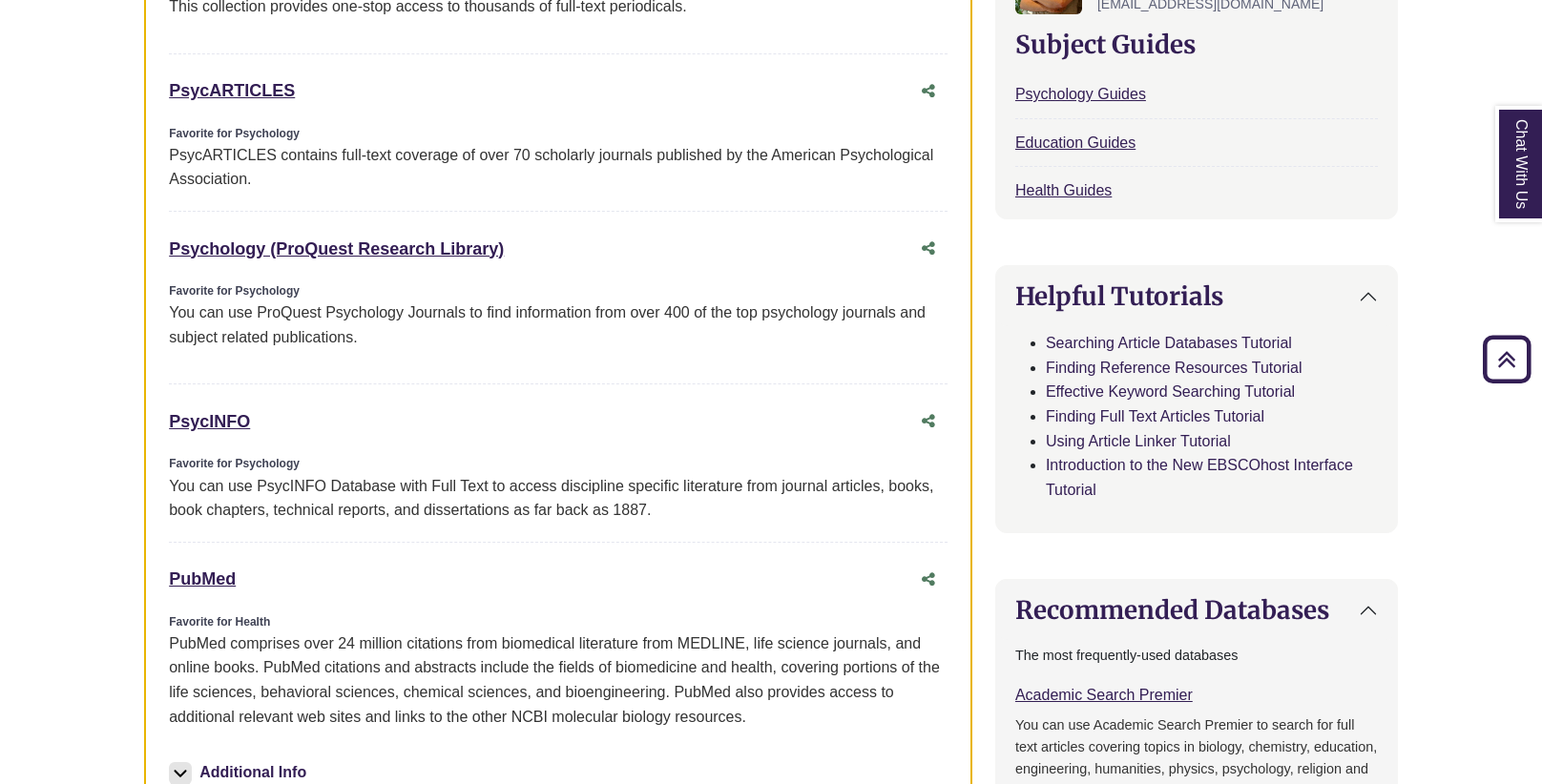
scroll to position [886, 0]
click at [203, 572] on link "PubMed This link opens in a new window" at bounding box center [201, 577] width 66 height 19
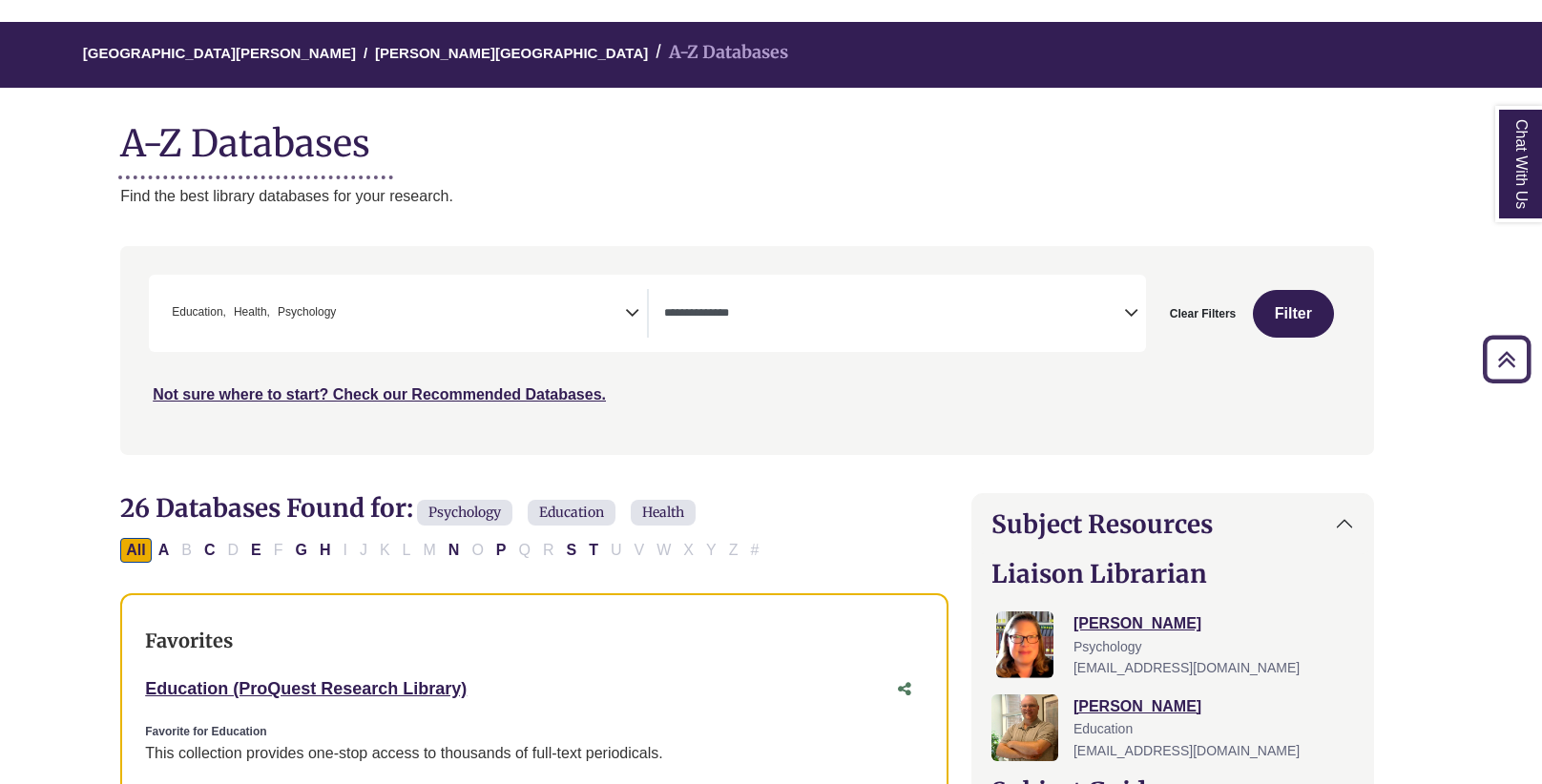
scroll to position [104, 25]
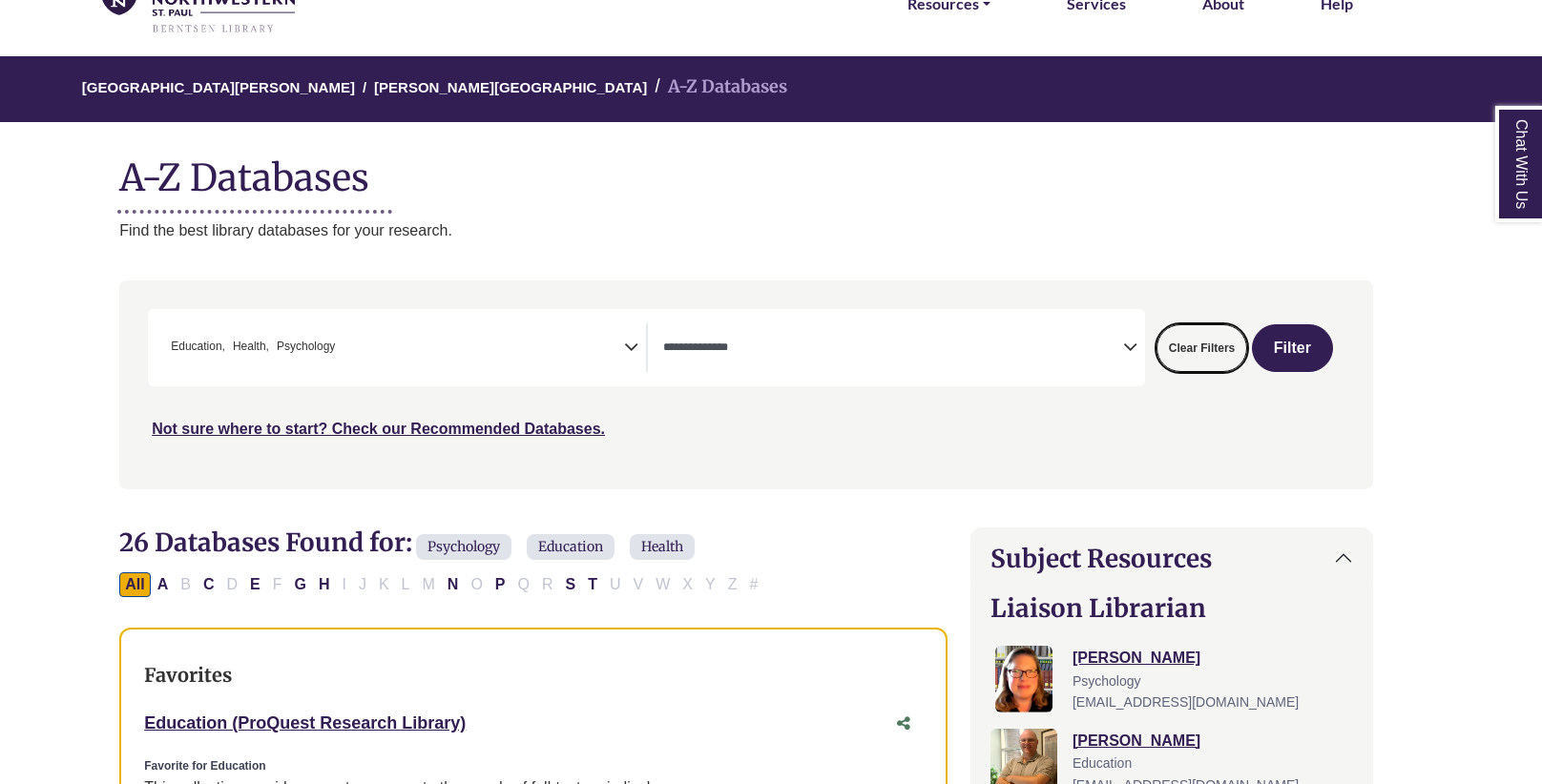
click at [1201, 349] on button "Clear Filters" at bounding box center [1201, 348] width 90 height 48
select select "Database Subject Filter"
select select "Database Types Filter"
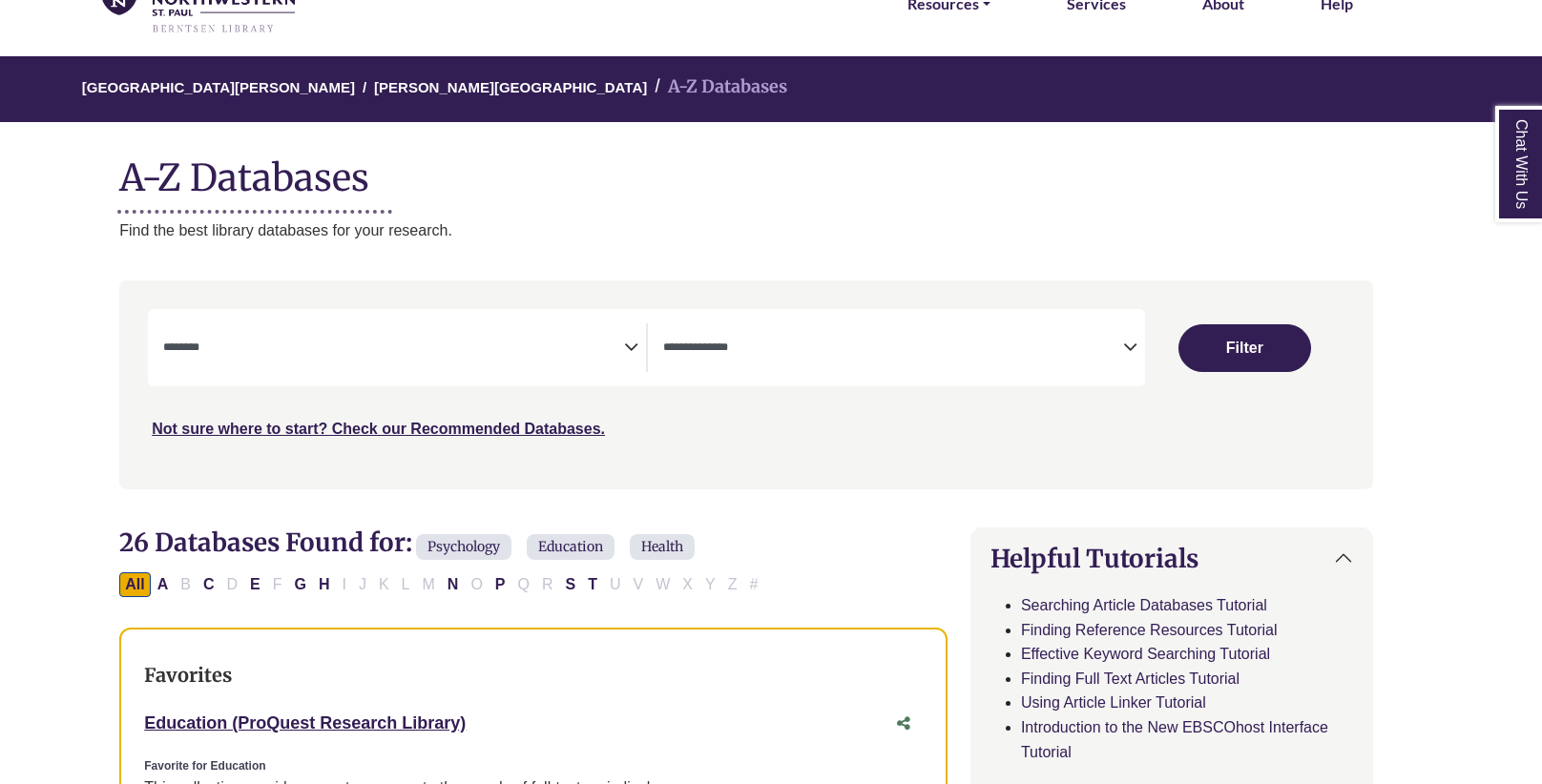
select select "Database Subject Filter"
select select "Database Types Filter"
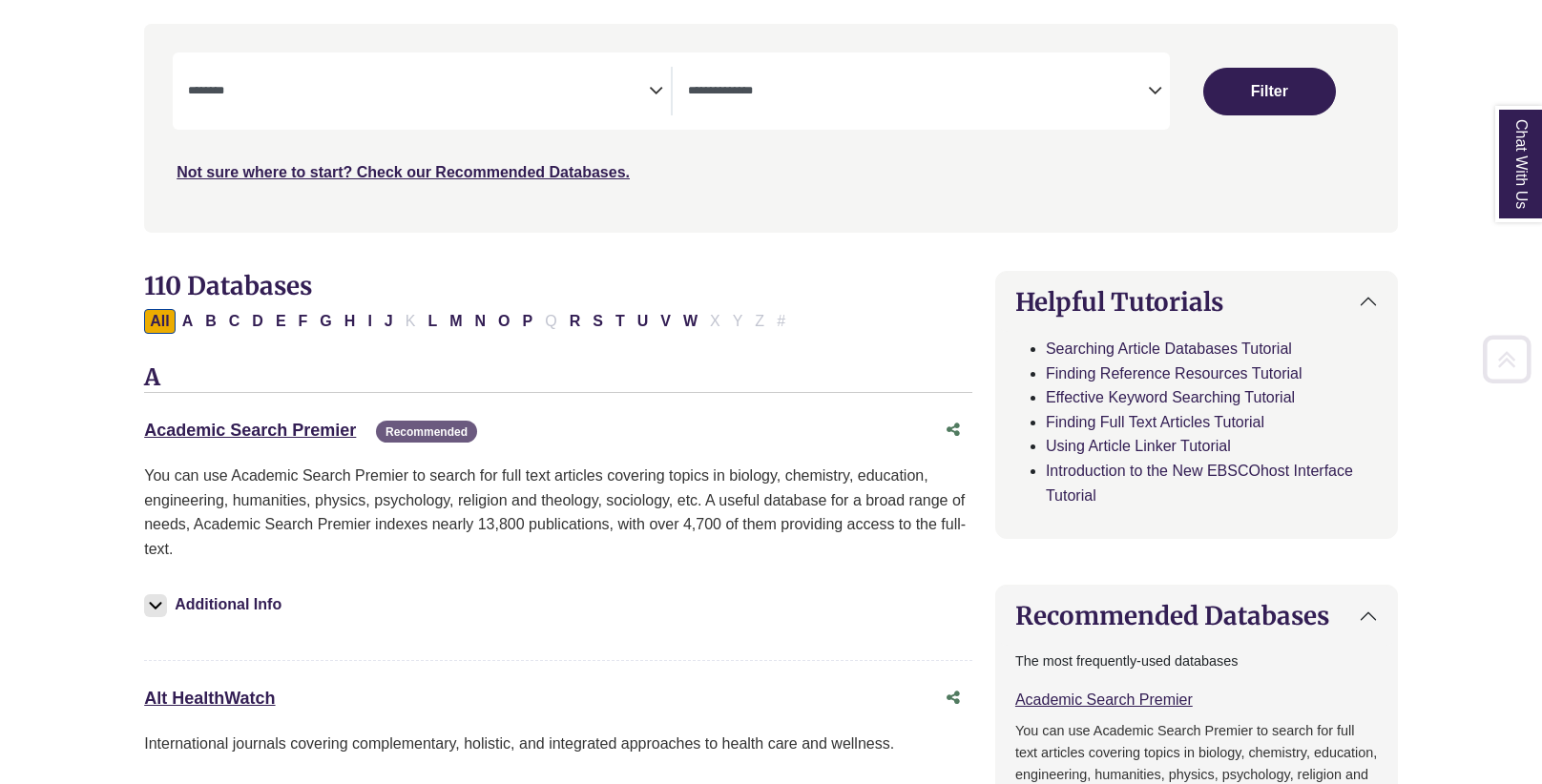
scroll to position [364, 0]
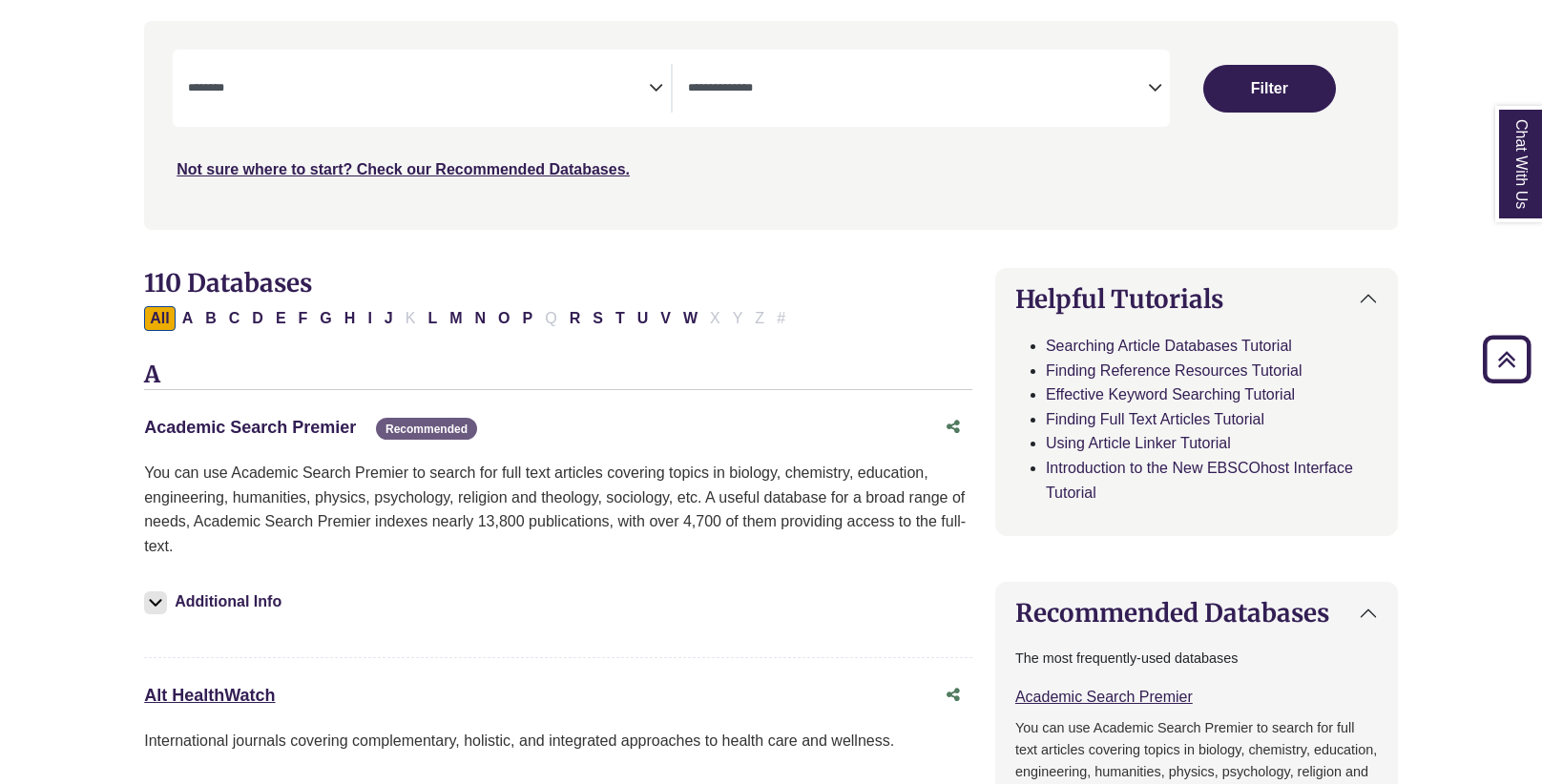
click at [258, 420] on link "Academic Search Premier This link opens in a new window" at bounding box center [250, 426] width 212 height 19
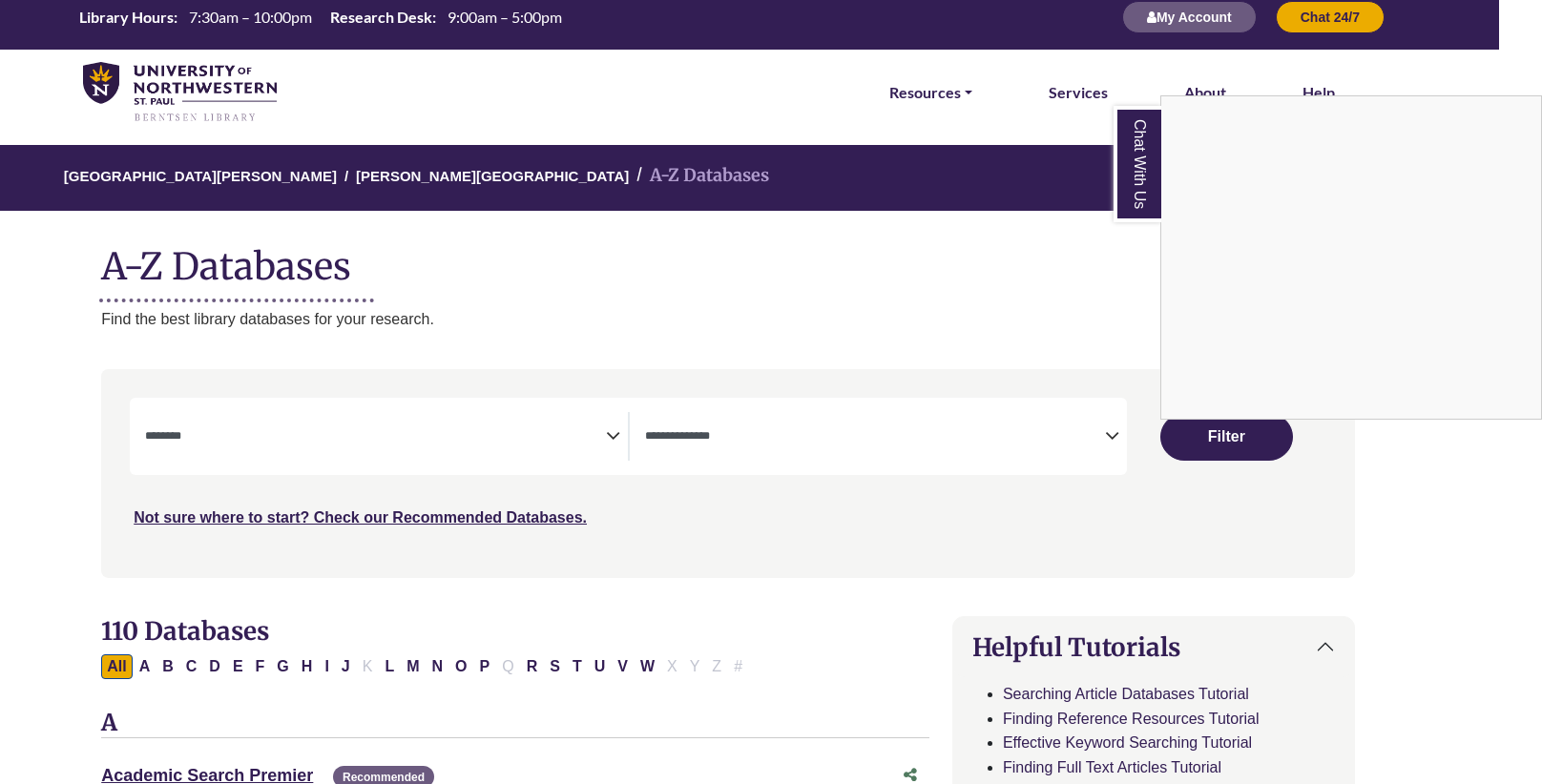
scroll to position [0, 43]
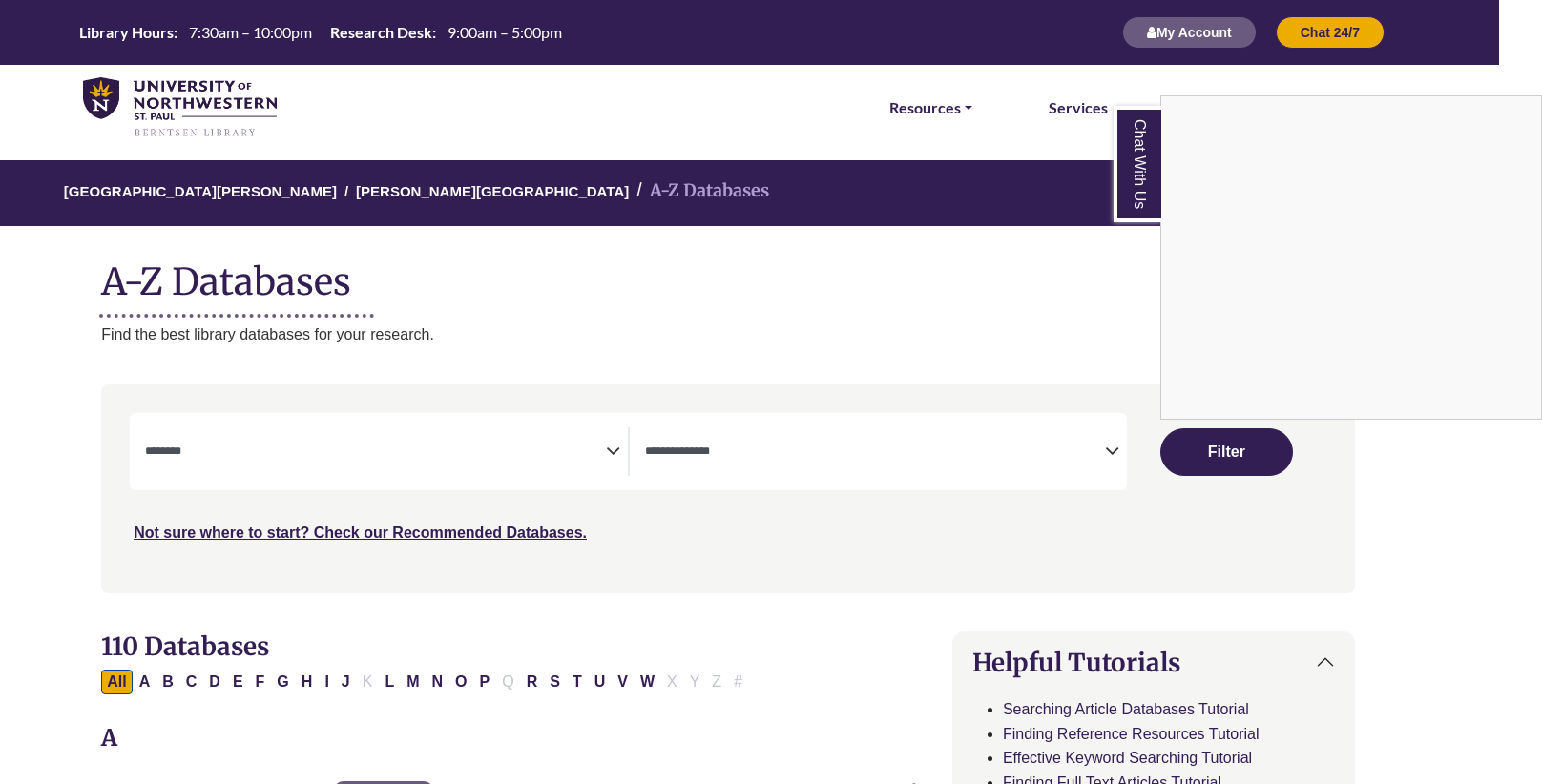
click at [233, 193] on div "Chat With Us" at bounding box center [771, 392] width 1542 height 784
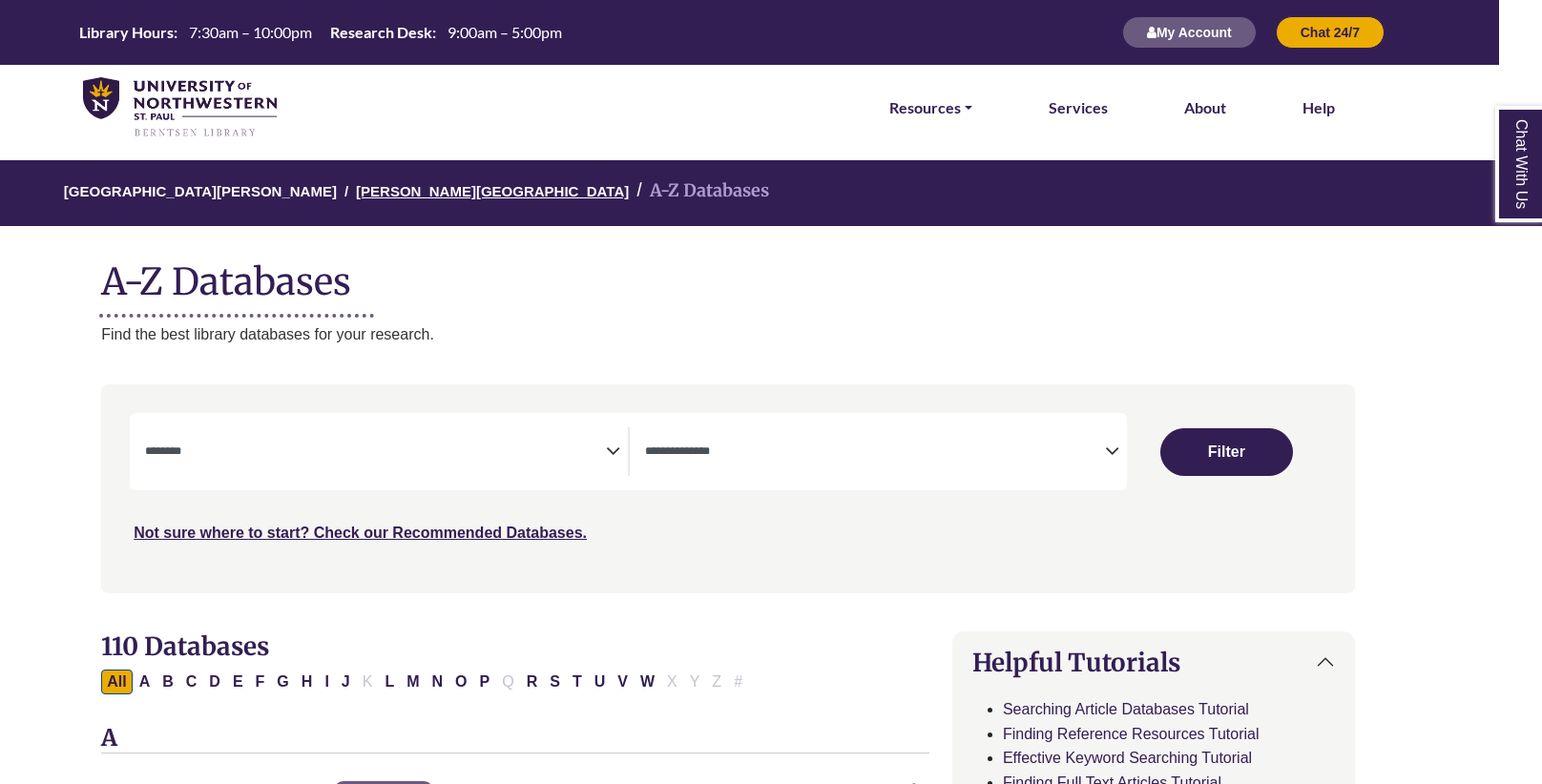
click at [400, 190] on link "[PERSON_NAME][GEOGRAPHIC_DATA]" at bounding box center [492, 189] width 273 height 19
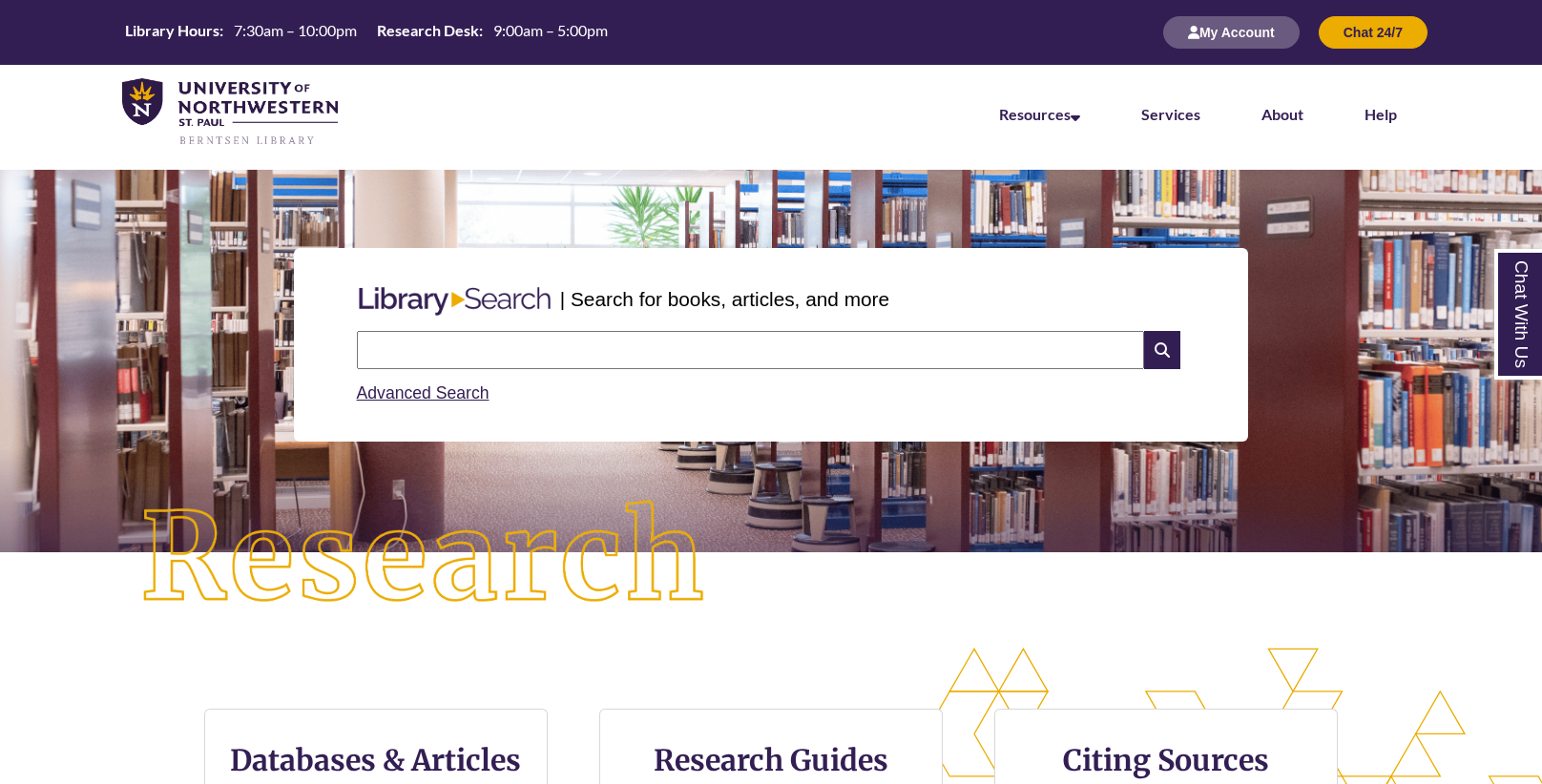
click at [724, 355] on input "text" at bounding box center [751, 350] width 787 height 38
